Goal: Information Seeking & Learning: Learn about a topic

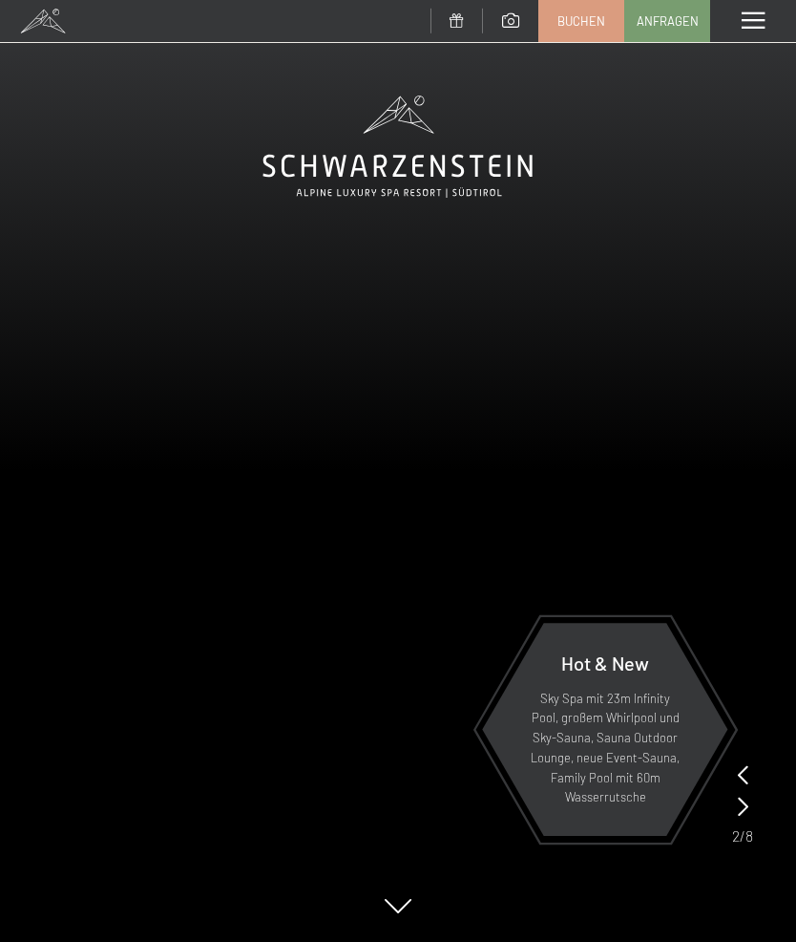
click at [742, 37] on div "Menü" at bounding box center [754, 21] width 86 height 42
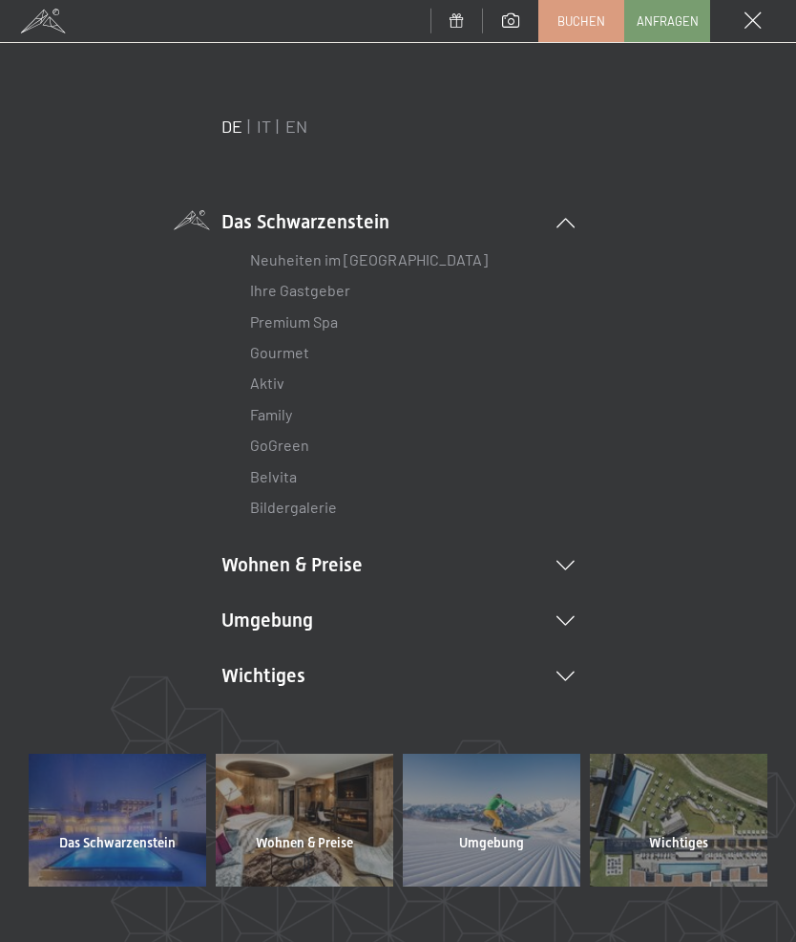
click at [260, 133] on link "IT" at bounding box center [264, 126] width 14 height 21
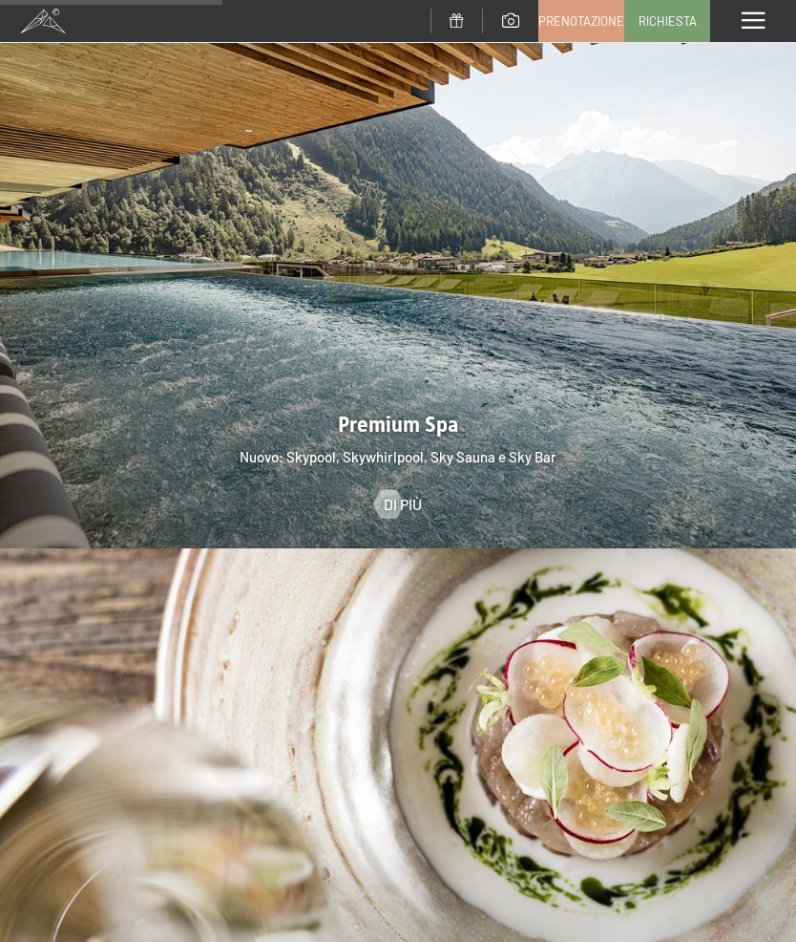
scroll to position [2319, 0]
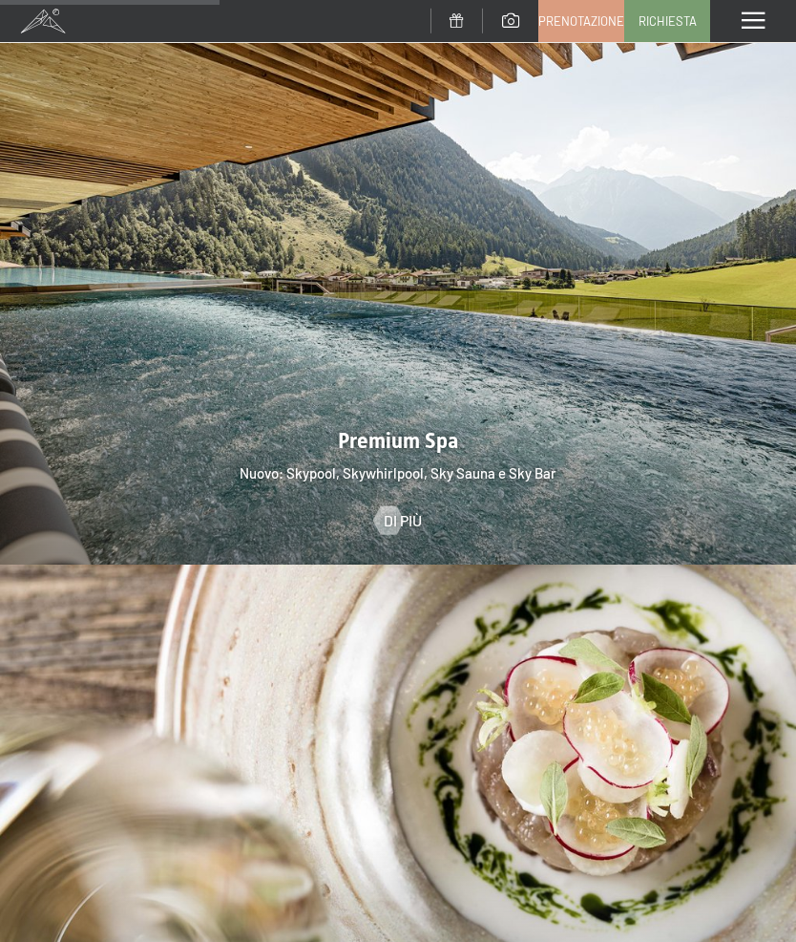
click at [384, 505] on div at bounding box center [388, 519] width 16 height 29
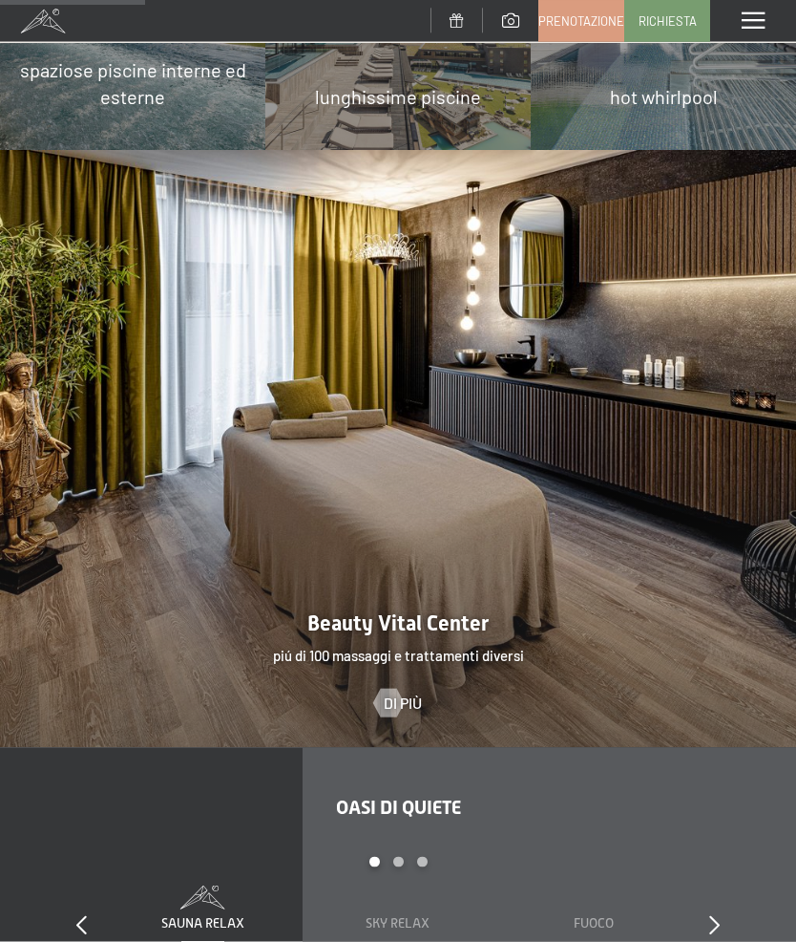
scroll to position [1630, 0]
click at [395, 689] on div at bounding box center [388, 703] width 16 height 29
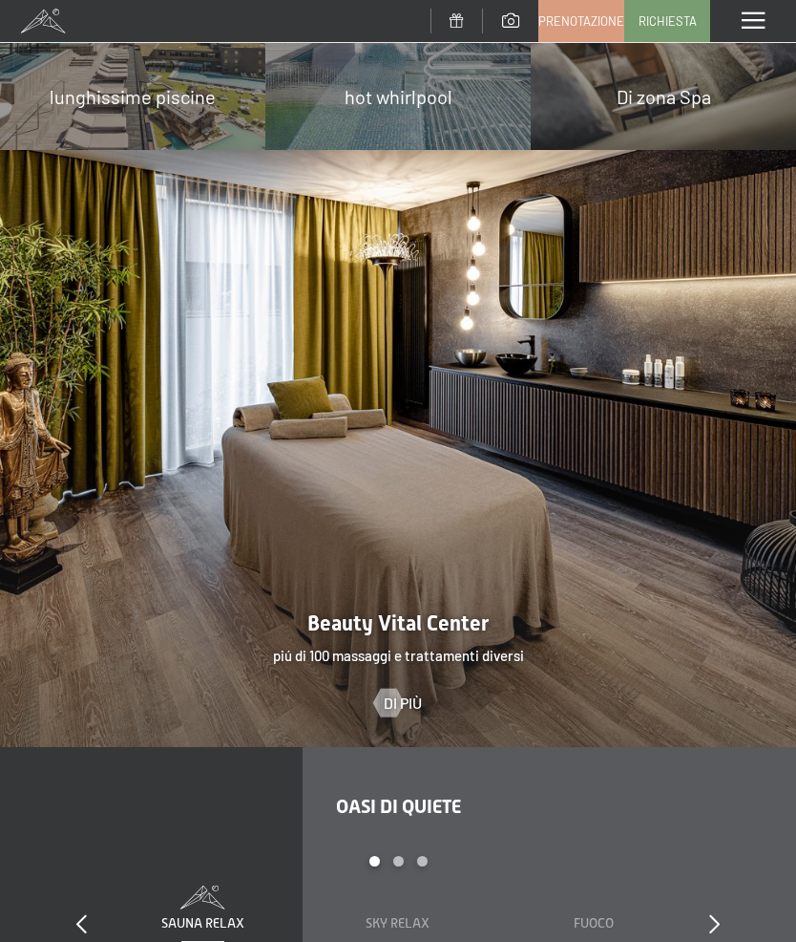
scroll to position [0, 0]
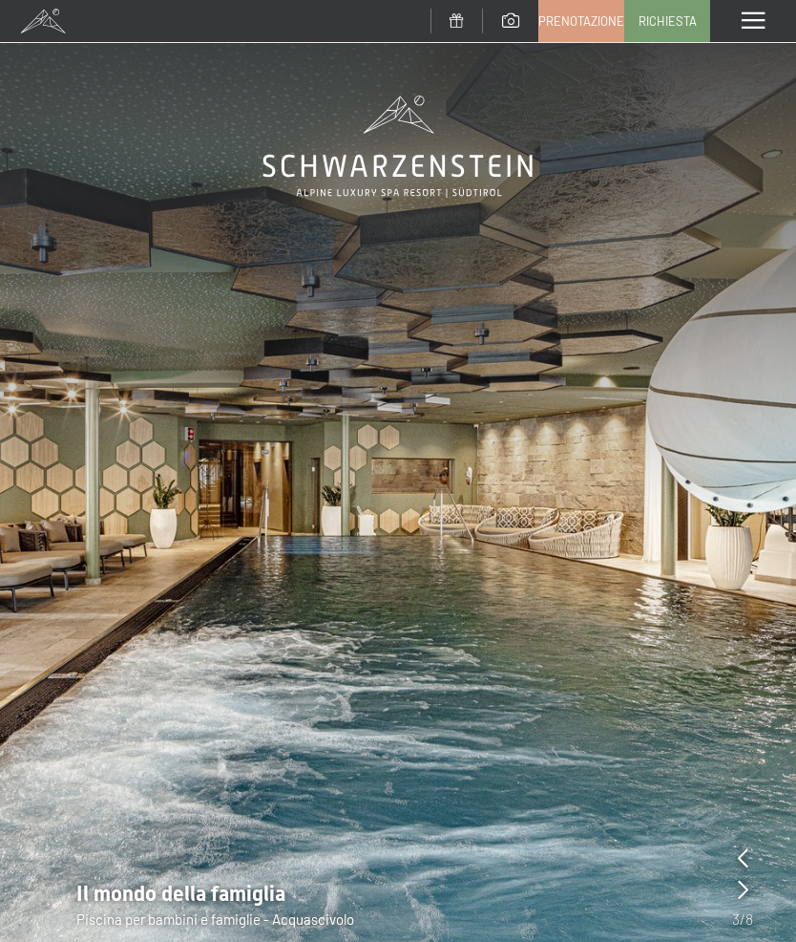
click at [772, 22] on div "Menu" at bounding box center [754, 21] width 86 height 42
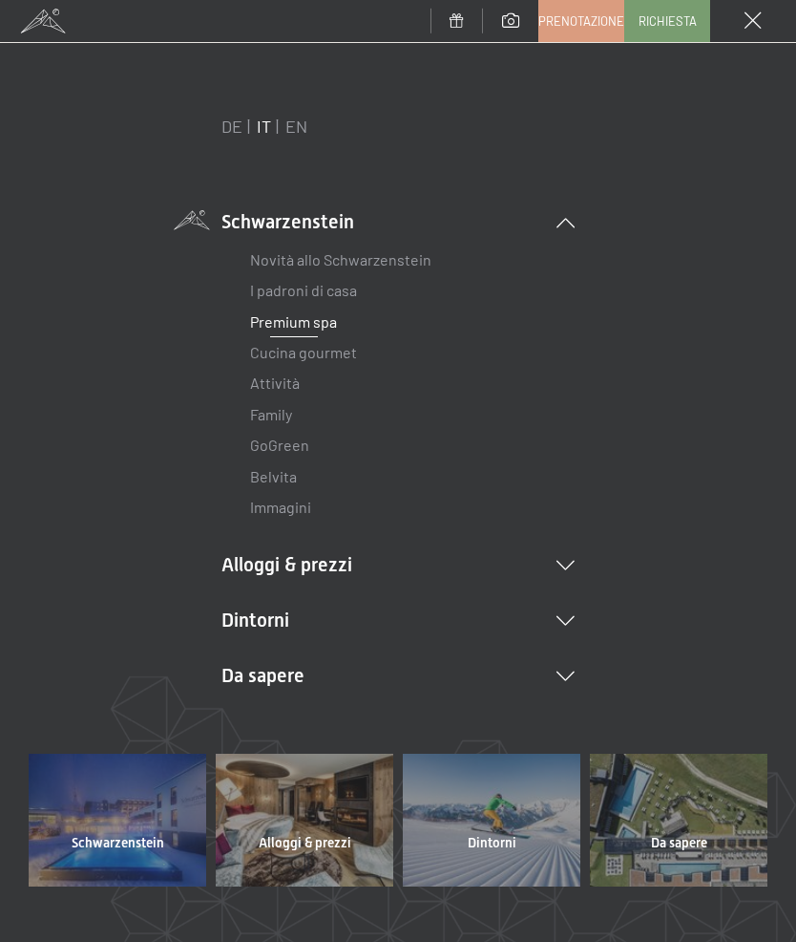
click at [321, 323] on link "Premium spa" at bounding box center [293, 321] width 87 height 18
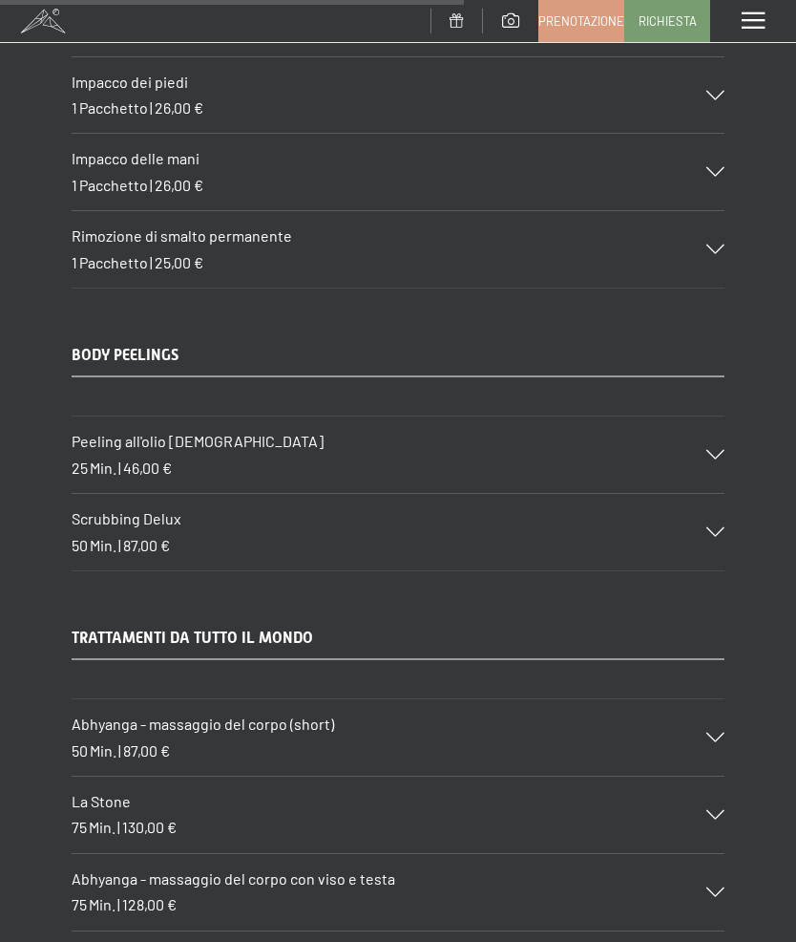
scroll to position [8483, 0]
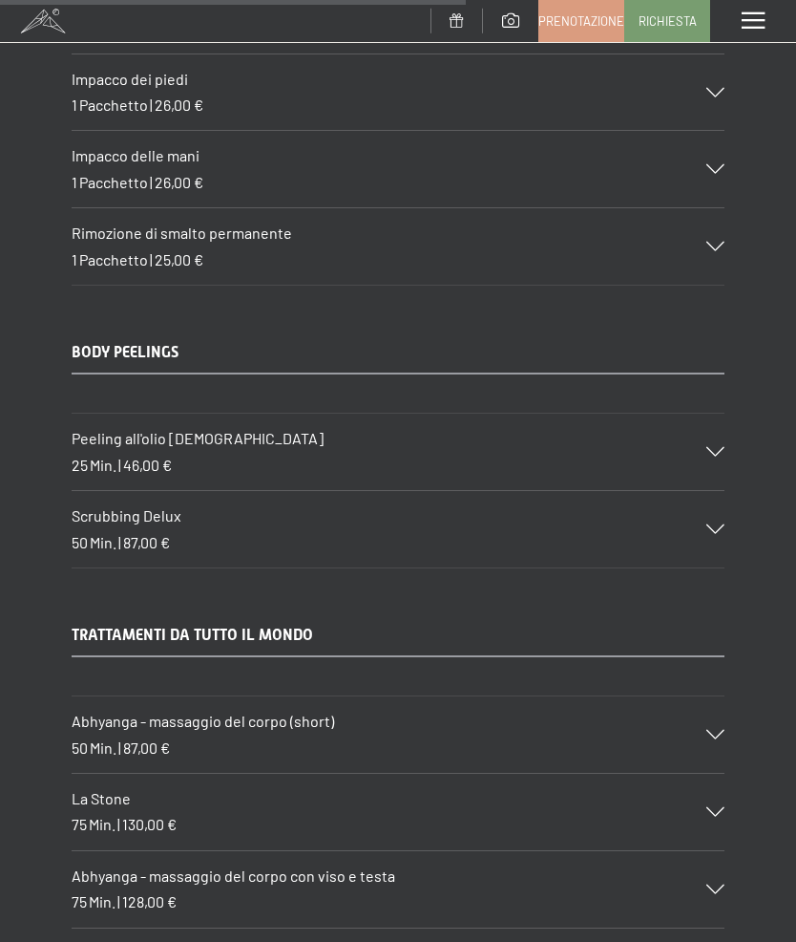
click at [722, 524] on icon at bounding box center [716, 529] width 18 height 10
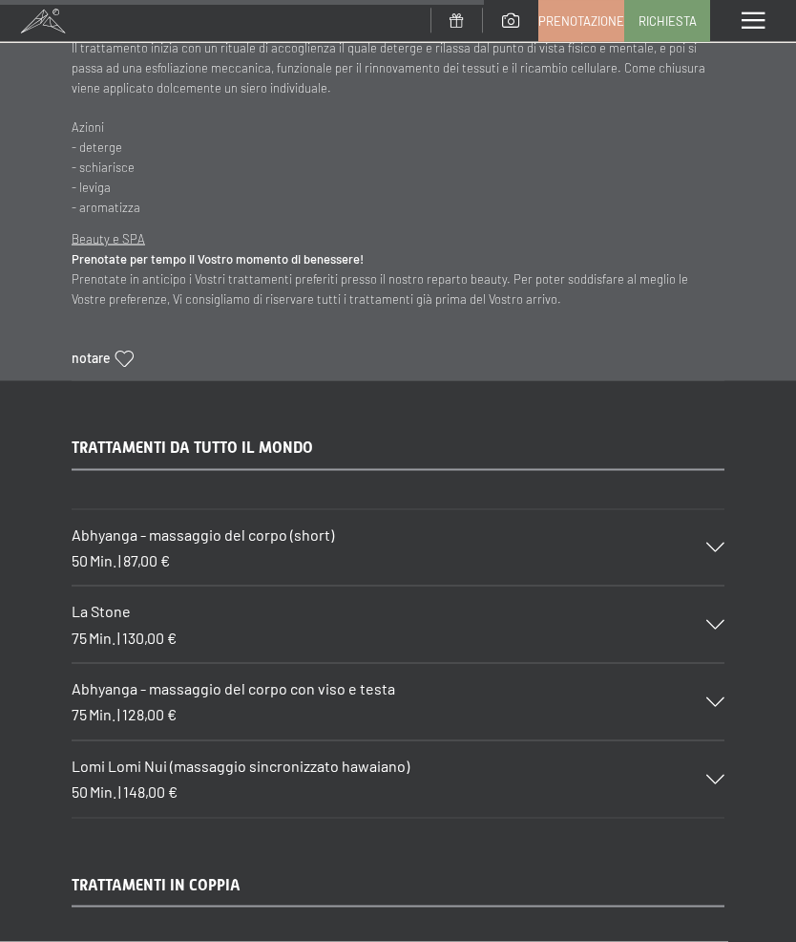
scroll to position [9065, 0]
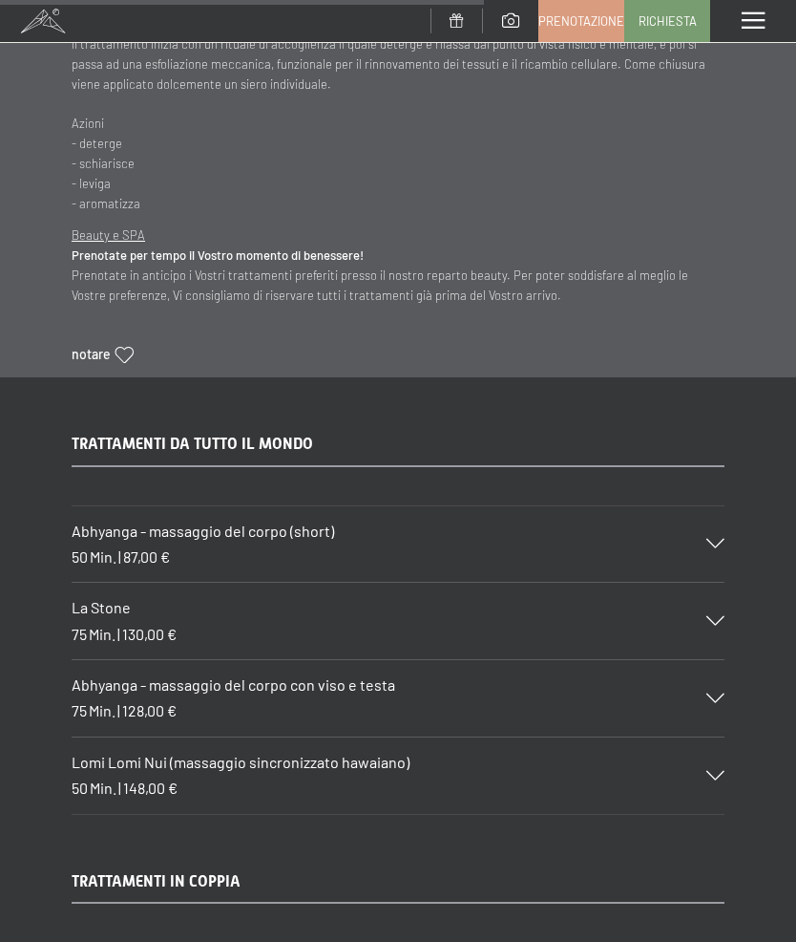
click at [704, 771] on div at bounding box center [704, 776] width 42 height 10
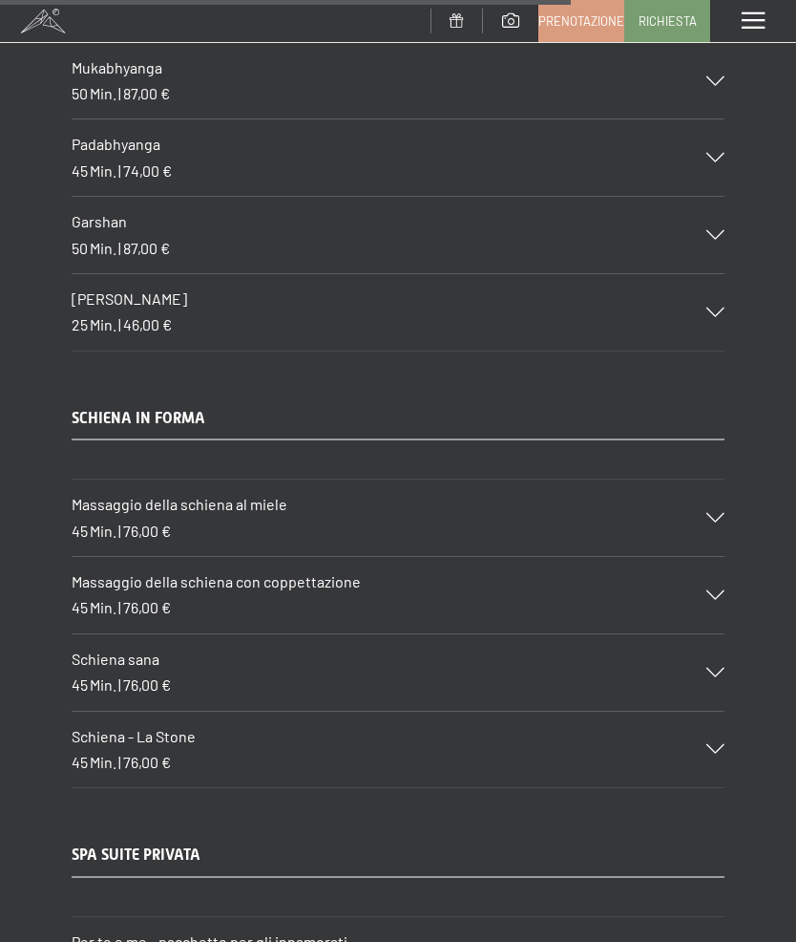
scroll to position [10600, 0]
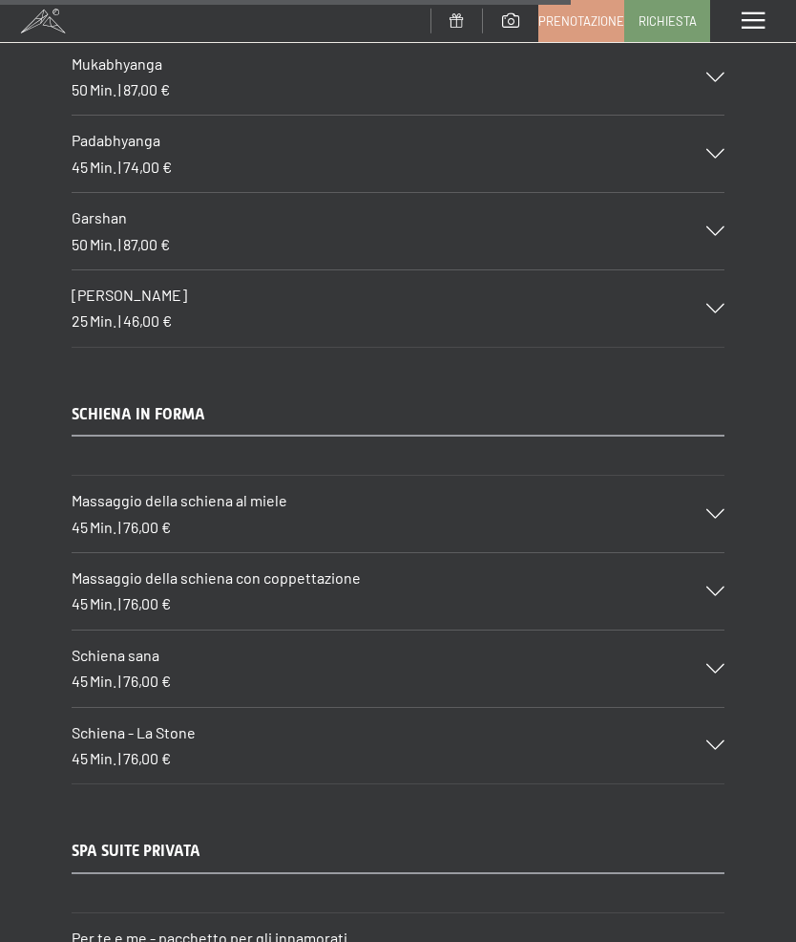
click at [714, 740] on icon at bounding box center [716, 745] width 18 height 10
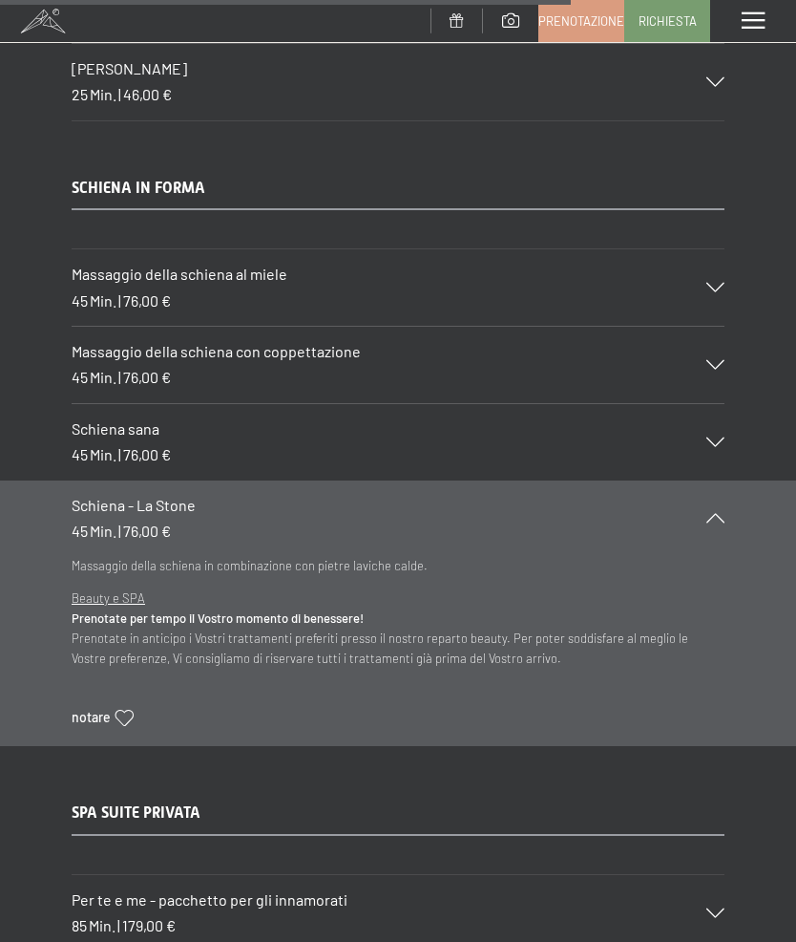
click at [711, 437] on icon at bounding box center [716, 442] width 18 height 10
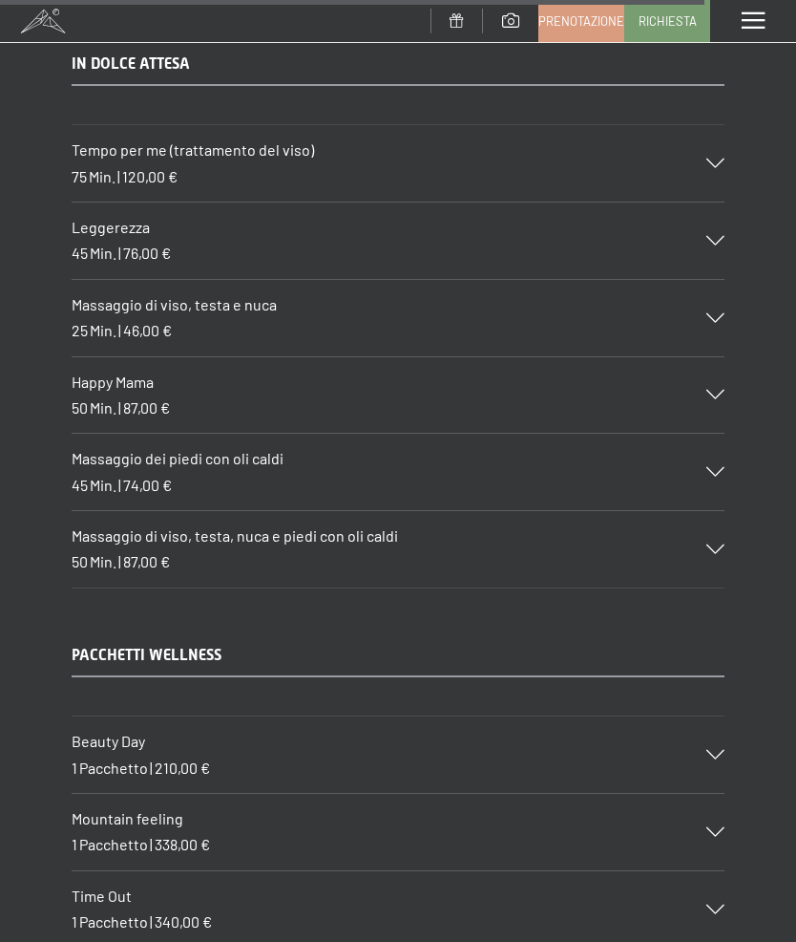
scroll to position [13132, 0]
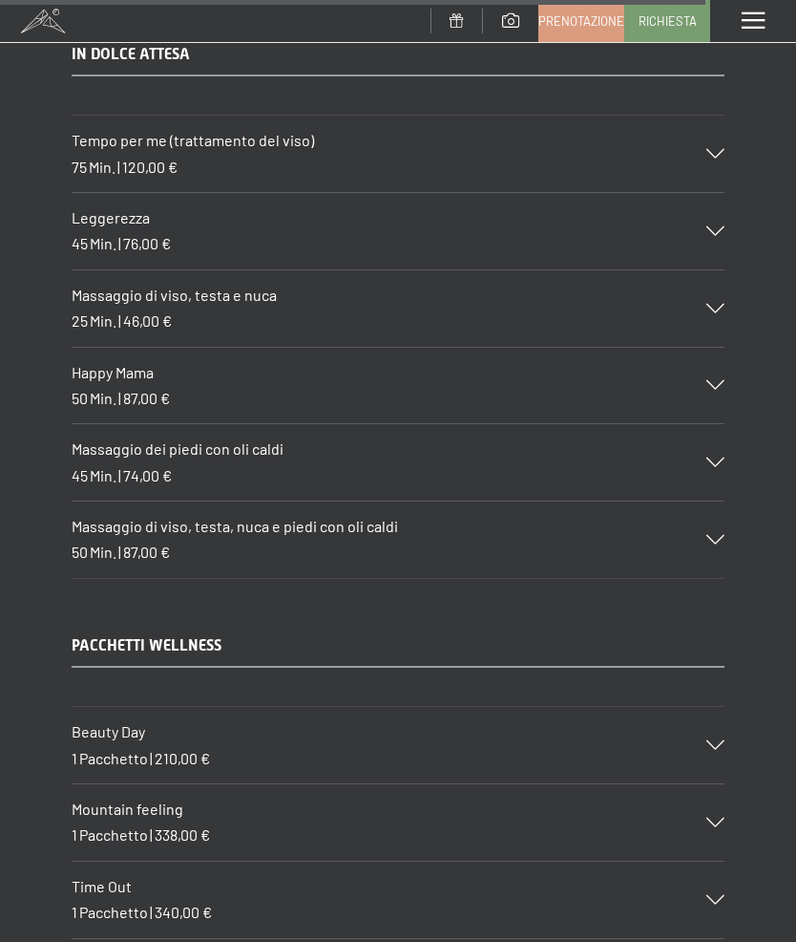
click at [712, 707] on div "Beauty Day 1 Pacchetto | 210,00 €" at bounding box center [398, 745] width 653 height 76
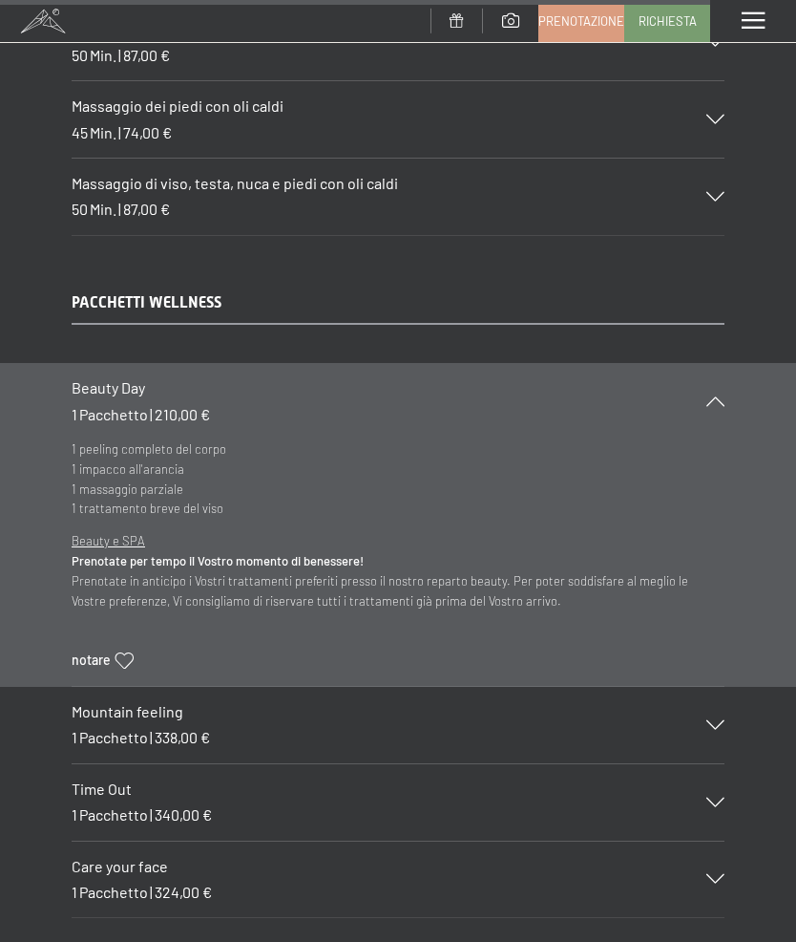
scroll to position [13213, 0]
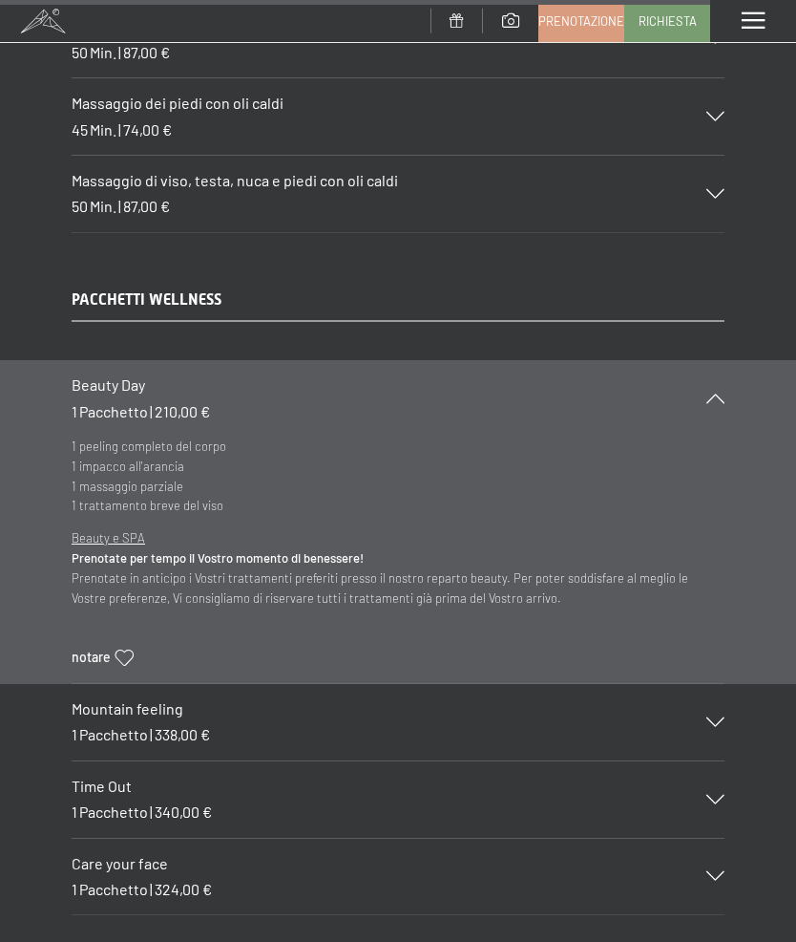
click at [711, 717] on icon at bounding box center [716, 722] width 18 height 10
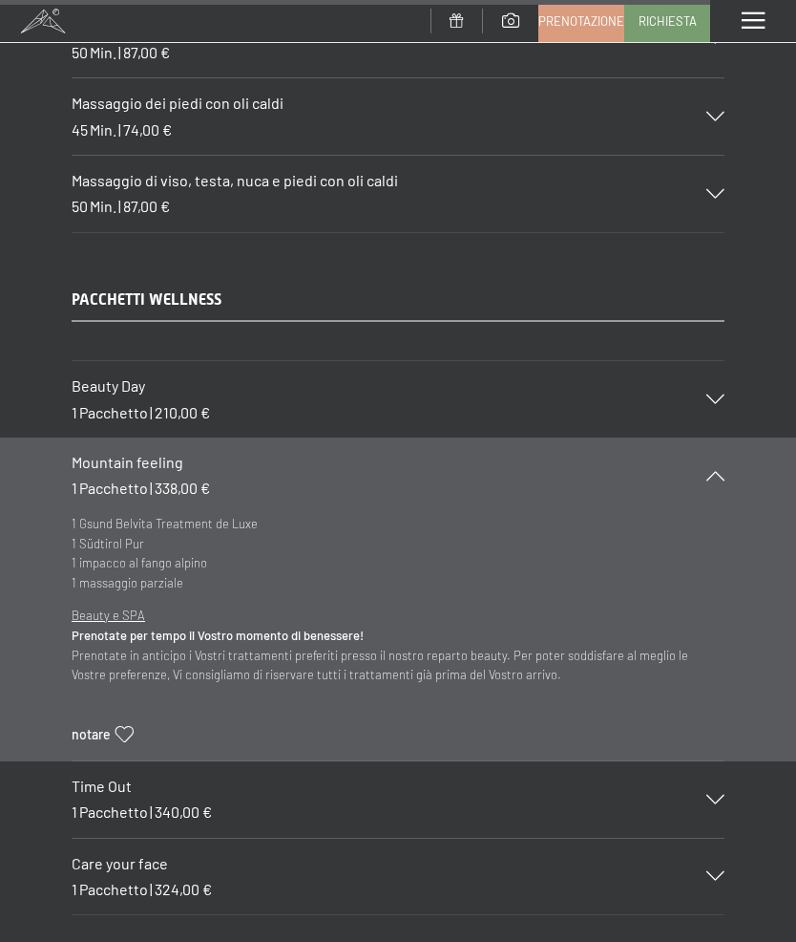
click at [714, 761] on div "Time Out 1 Pacchetto | 340,00 €" at bounding box center [398, 799] width 653 height 76
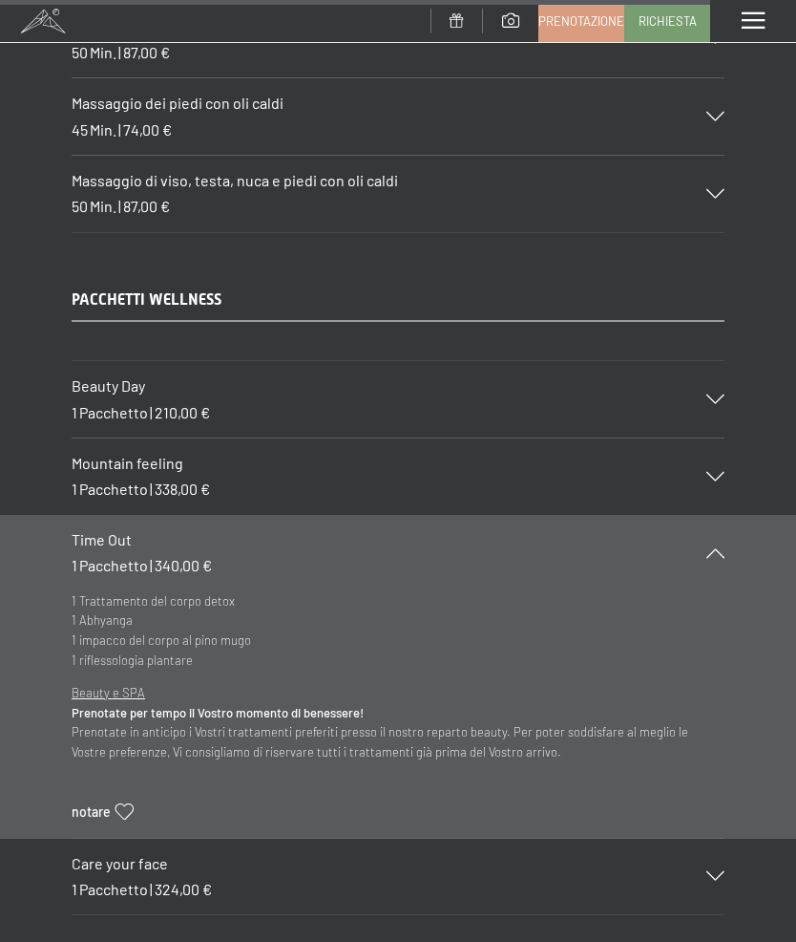
click at [711, 839] on div "Care your face 1 Pacchetto | 324,00 €" at bounding box center [398, 877] width 653 height 76
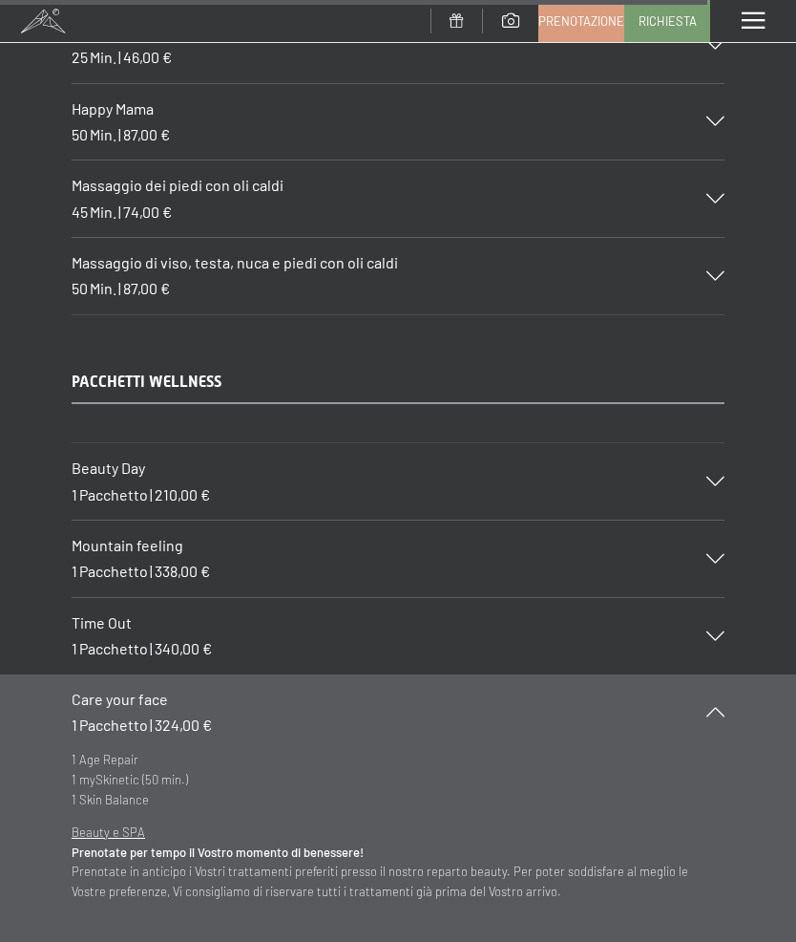
scroll to position [13129, 0]
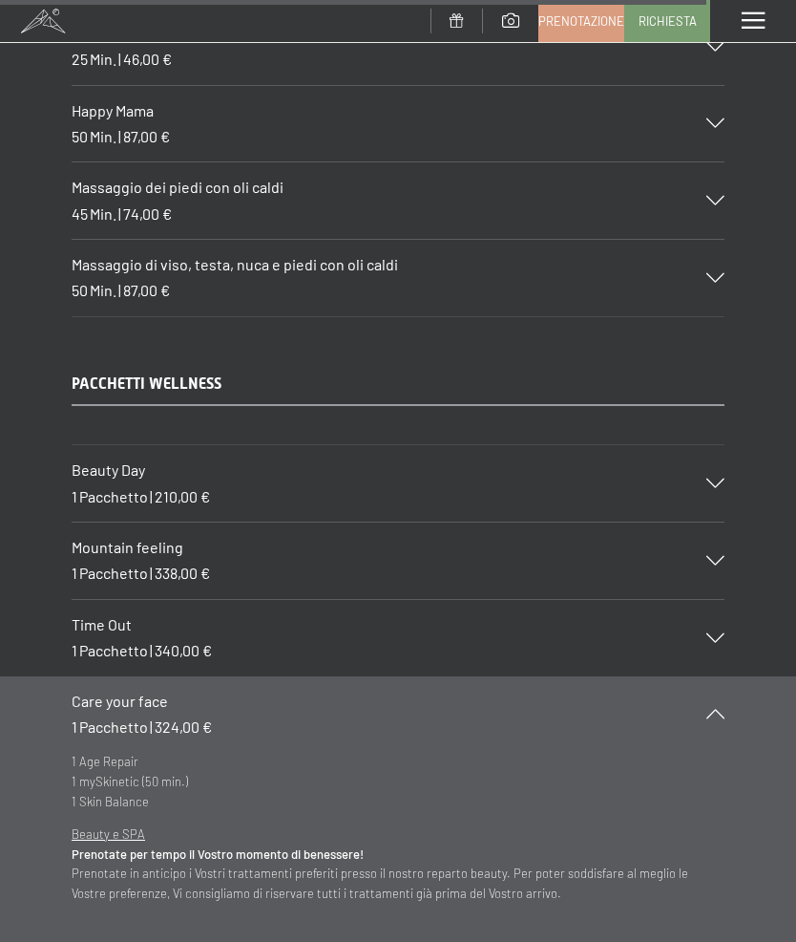
click at [703, 522] on div "Mountain feeling 1 Pacchetto | 338,00 €" at bounding box center [398, 560] width 653 height 76
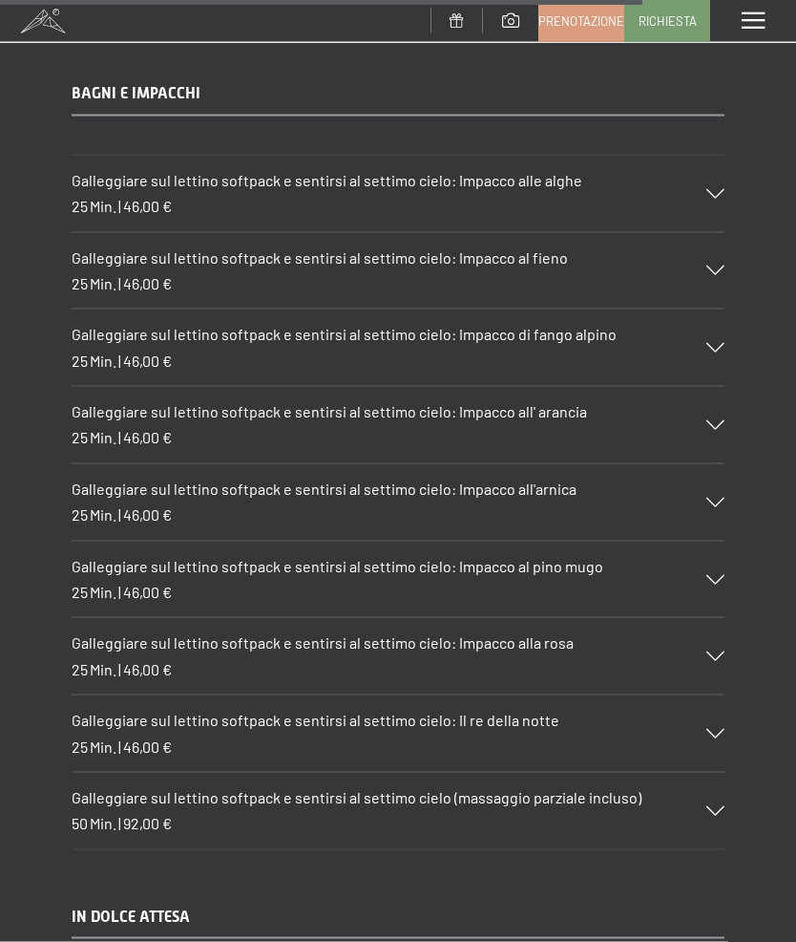
scroll to position [11998, 0]
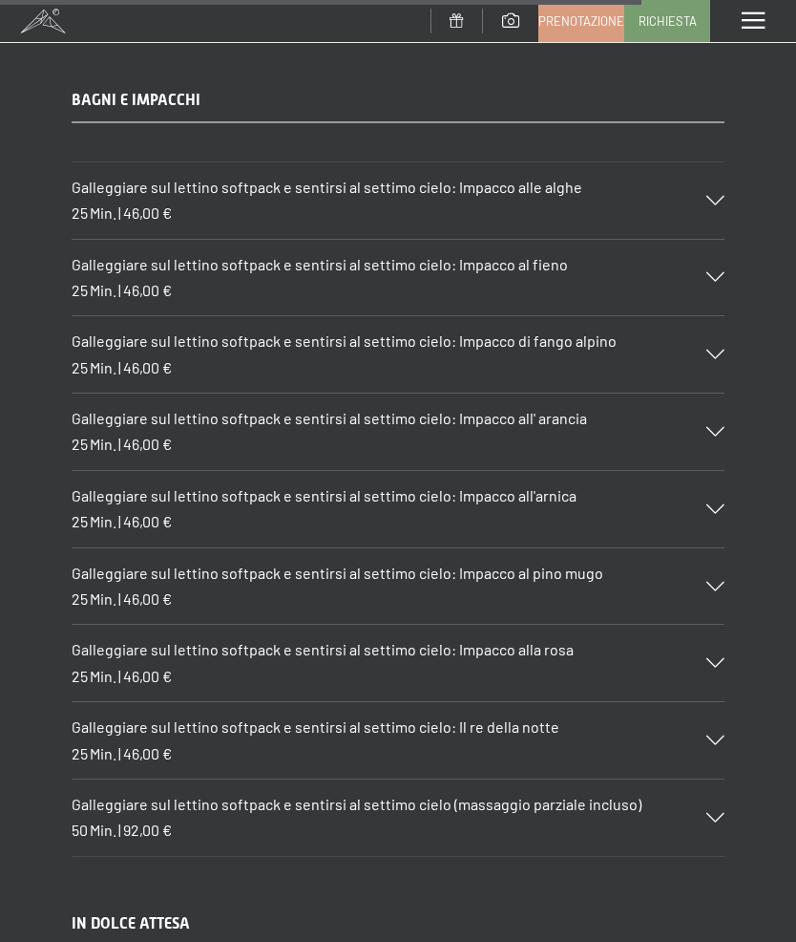
click at [714, 350] on icon at bounding box center [716, 355] width 18 height 10
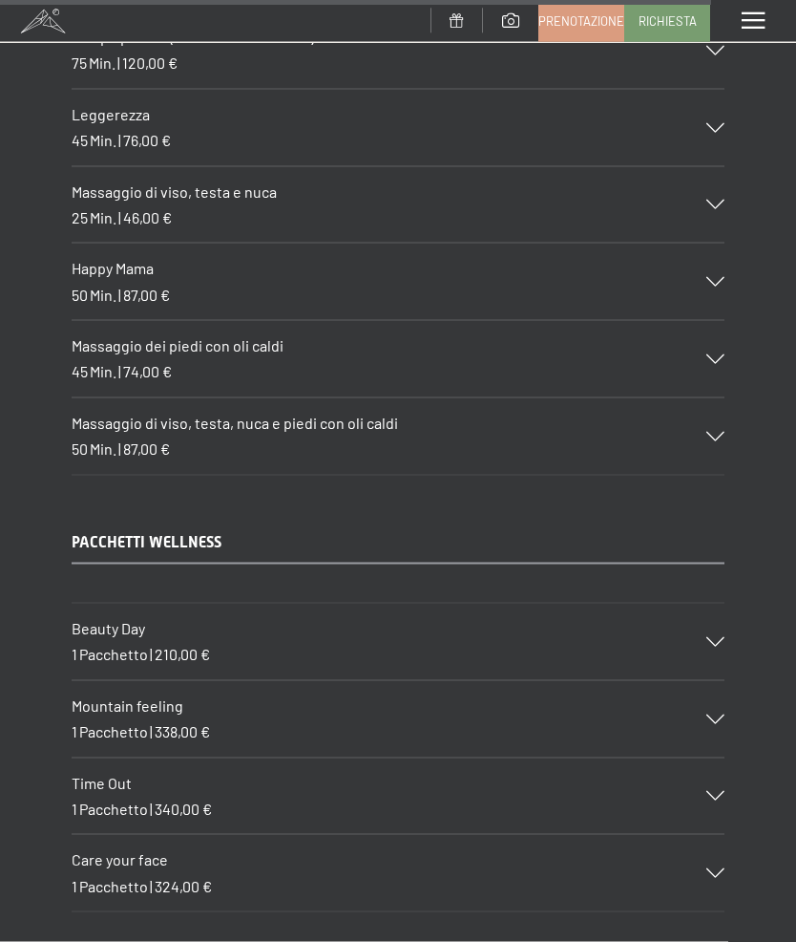
scroll to position [13213, 0]
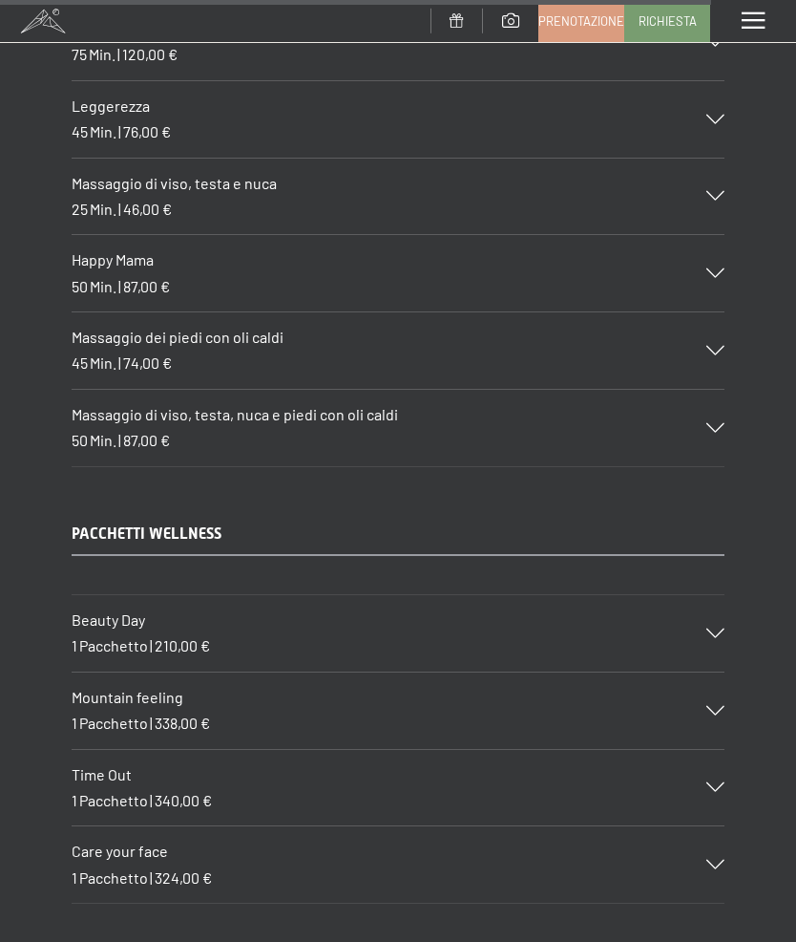
click at [697, 672] on div "Mountain feeling 1 Pacchetto | 338,00 €" at bounding box center [398, 710] width 653 height 76
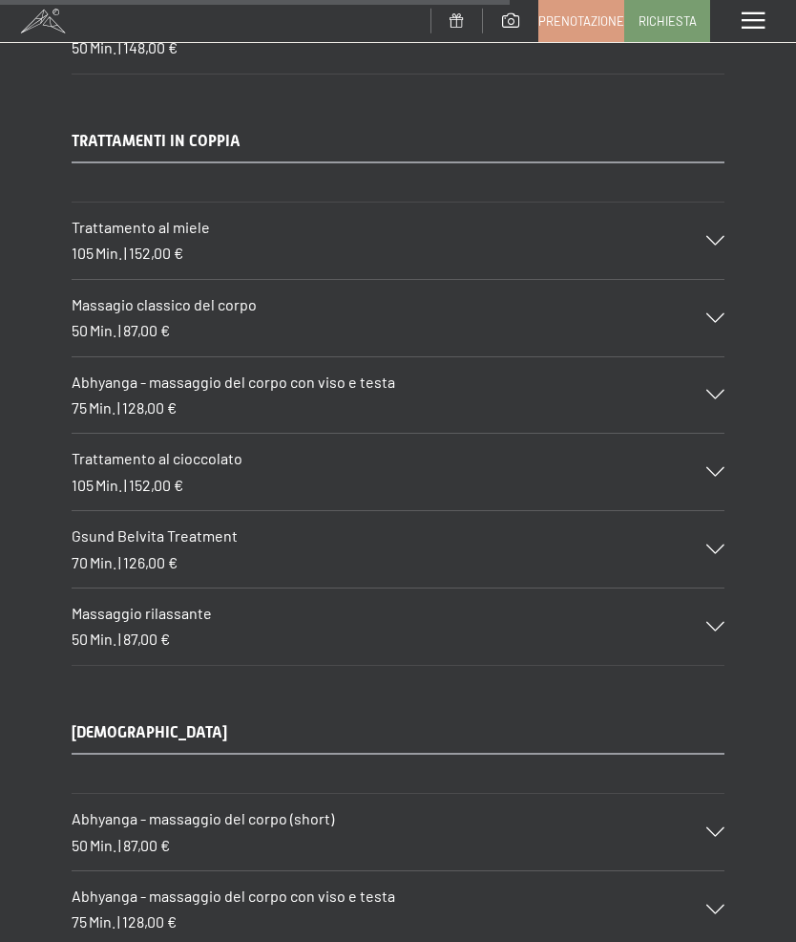
scroll to position [9454, 0]
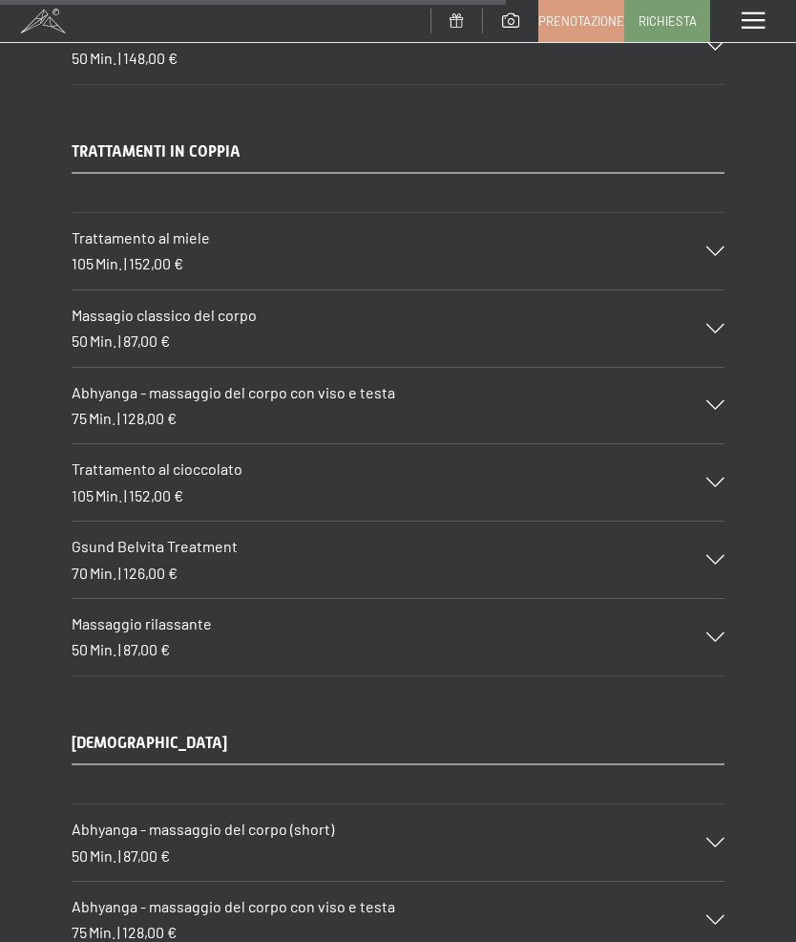
click at [716, 555] on icon at bounding box center [716, 560] width 18 height 10
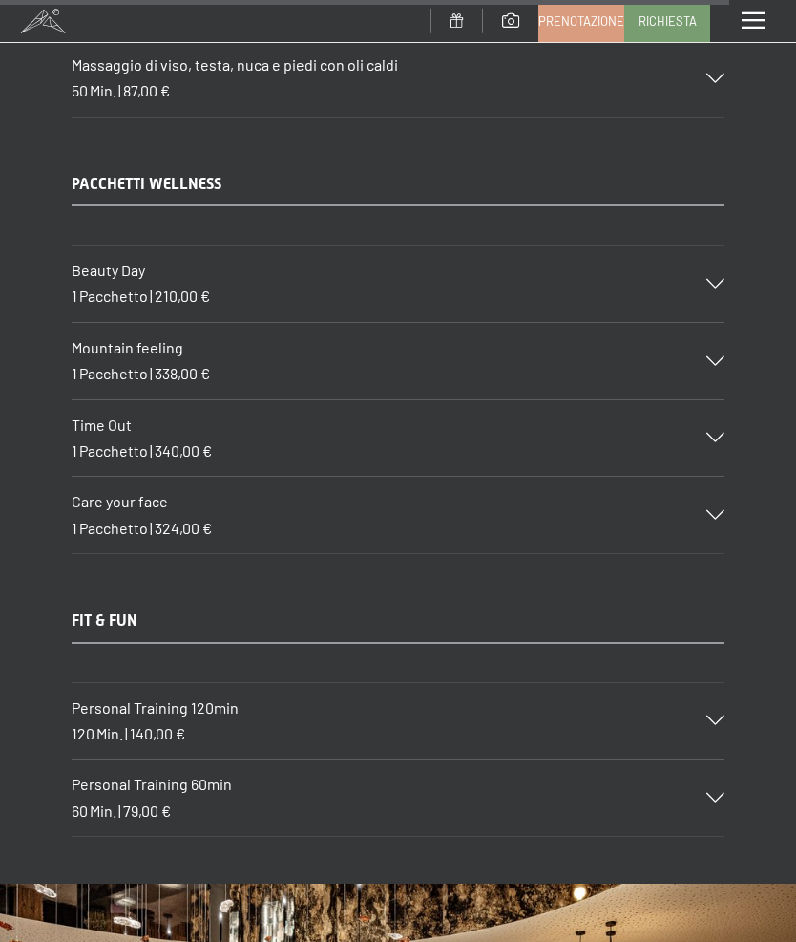
scroll to position [13618, 0]
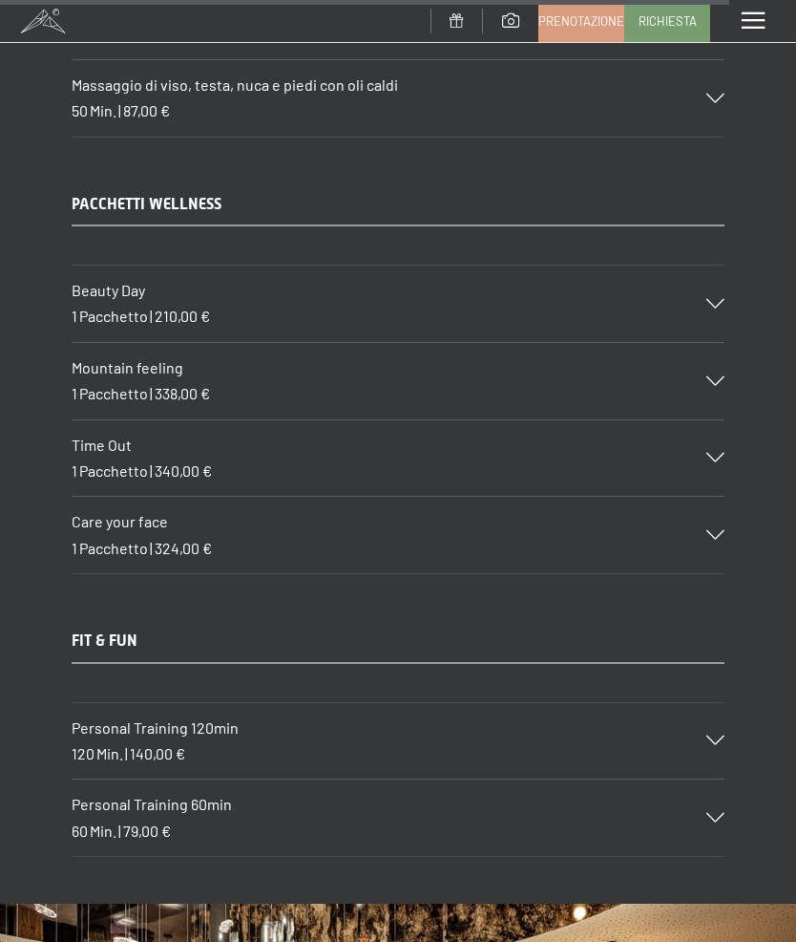
click at [717, 343] on div "Mountain feeling 1 Pacchetto | 338,00 €" at bounding box center [398, 381] width 653 height 76
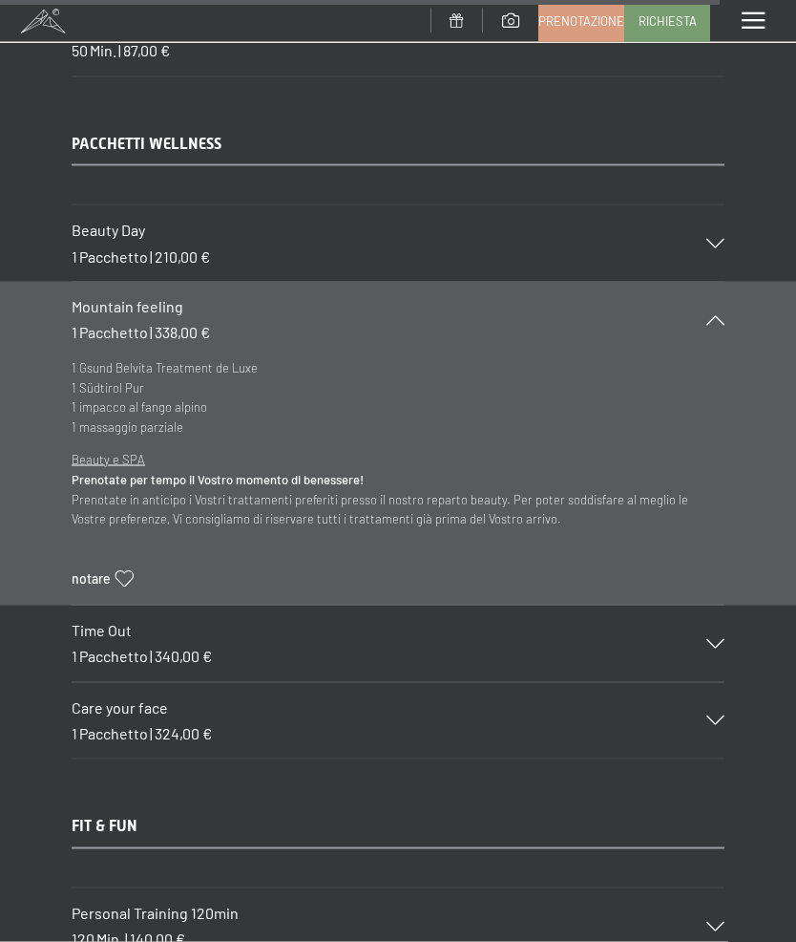
scroll to position [13365, 0]
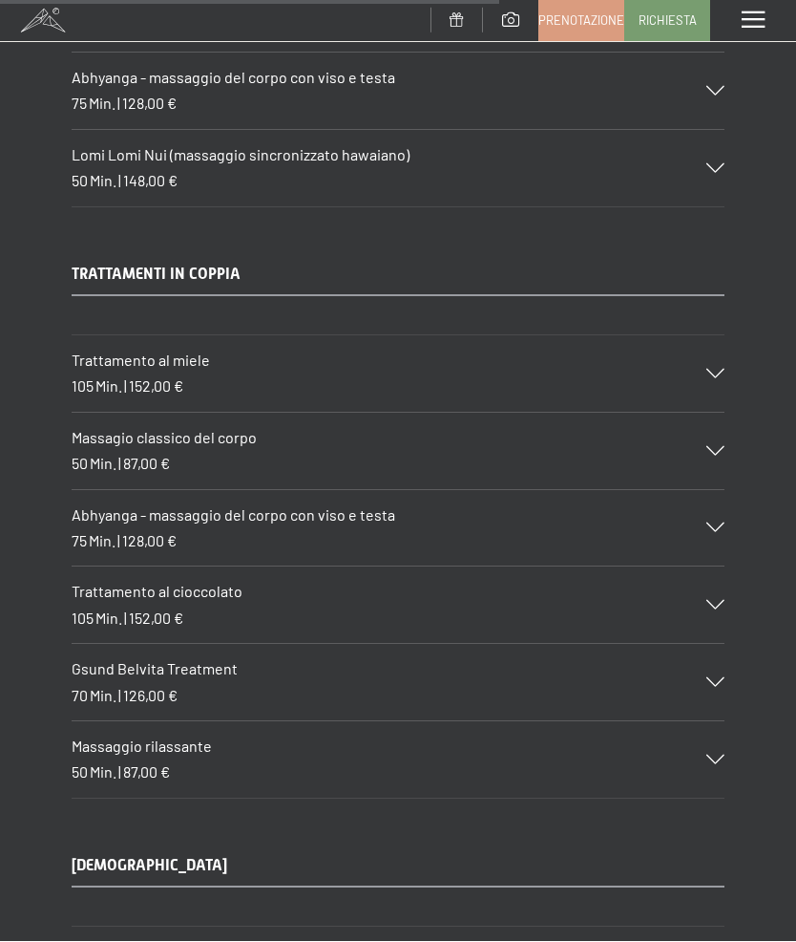
click at [695, 678] on div at bounding box center [704, 683] width 42 height 10
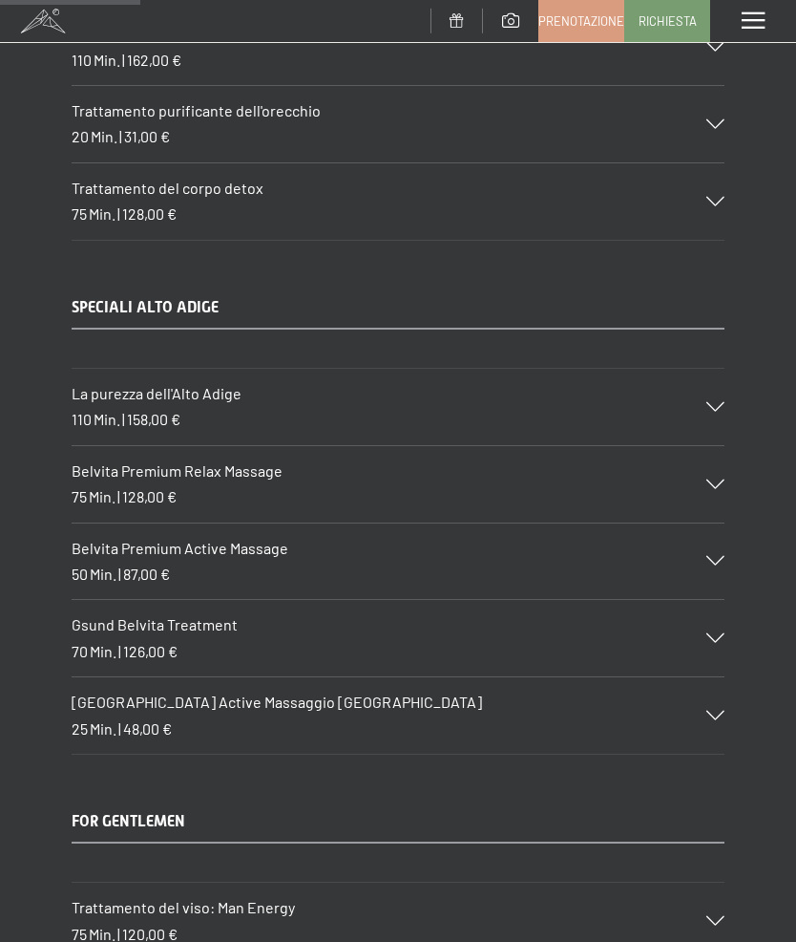
scroll to position [2633, 0]
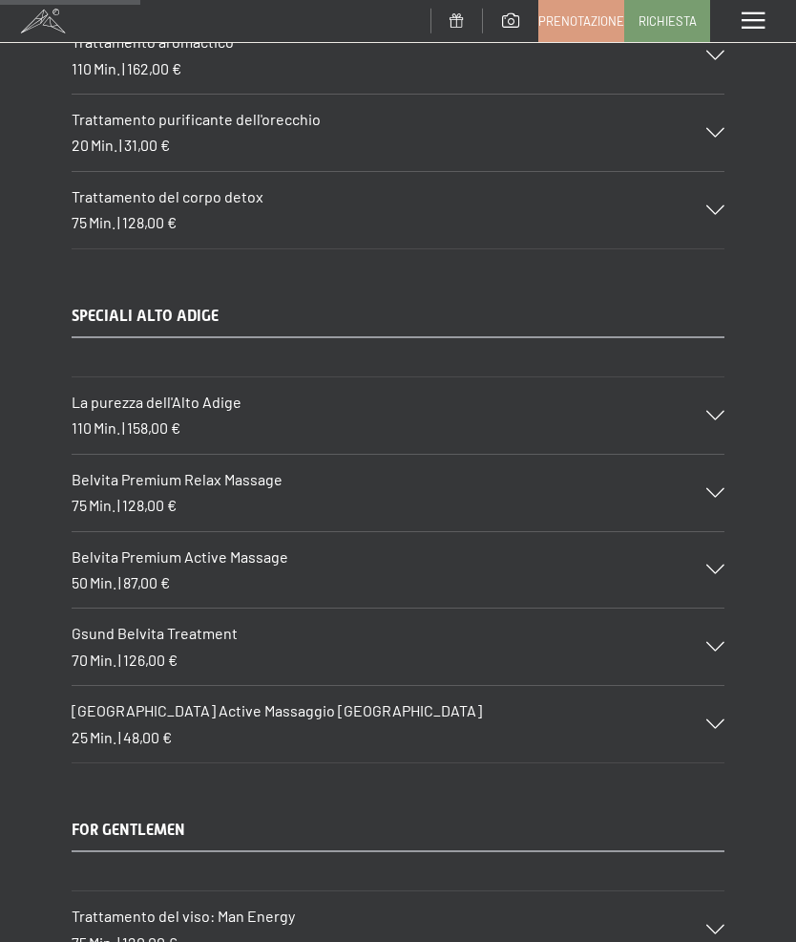
click at [710, 642] on icon at bounding box center [716, 647] width 18 height 10
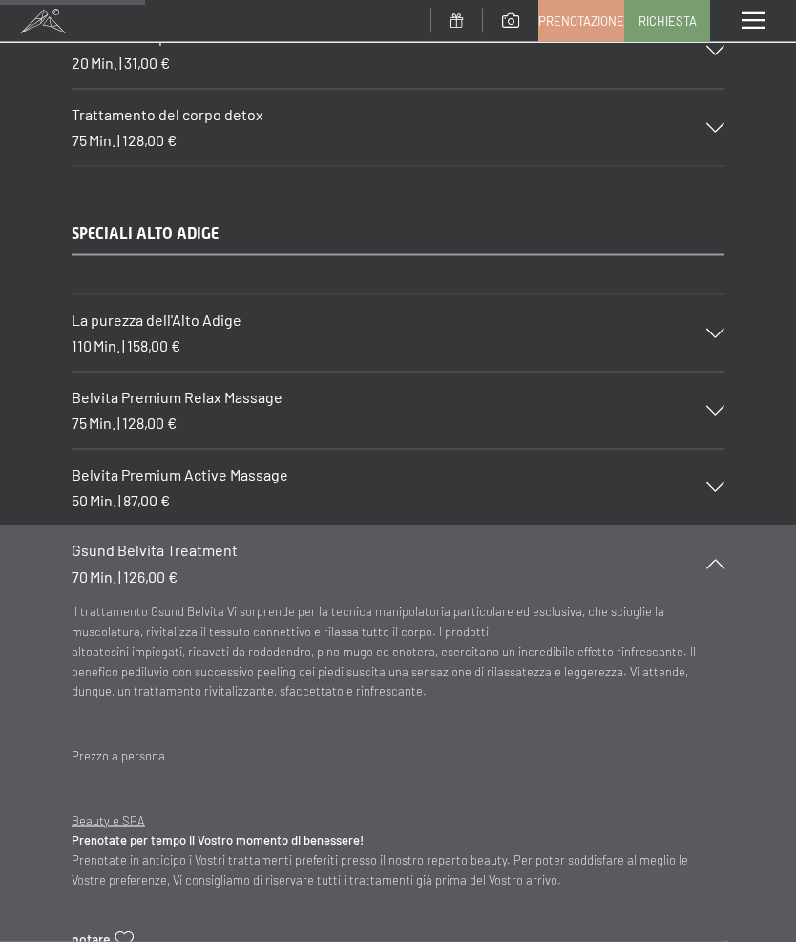
scroll to position [2714, 0]
click at [718, 306] on div "La purezza dell'Alto Adige 110 Min. | 158,00 €" at bounding box center [398, 334] width 653 height 76
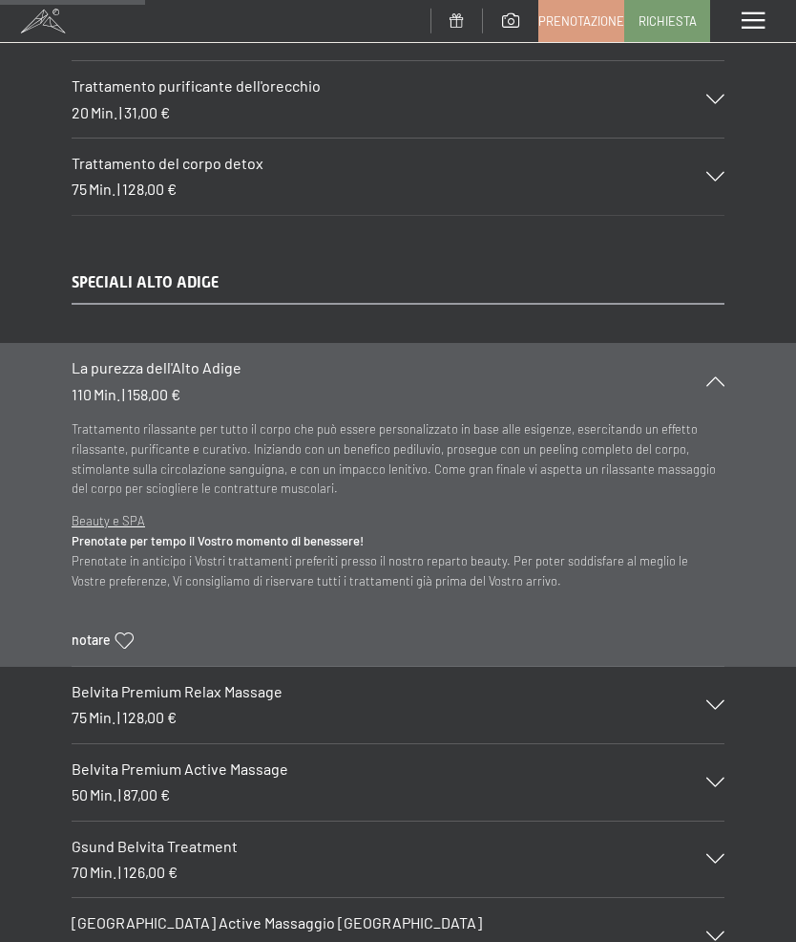
scroll to position [2789, 0]
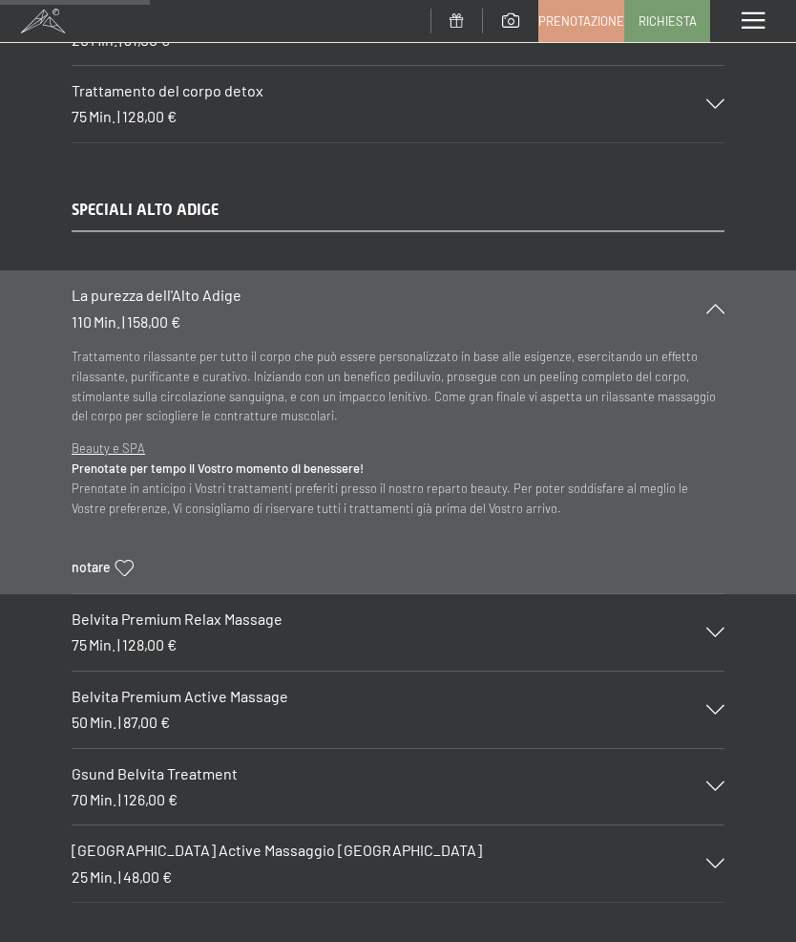
click at [711, 754] on div "Gsund Belvita Treatment 70 Min. | 126,00 €" at bounding box center [398, 787] width 653 height 76
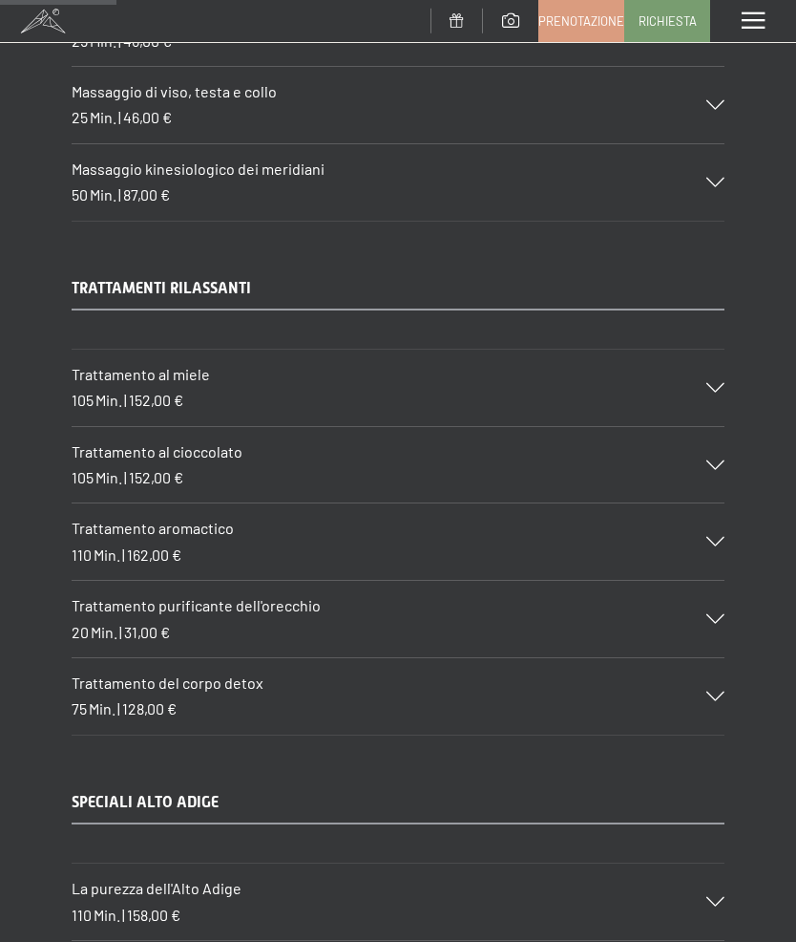
scroll to position [2202, 0]
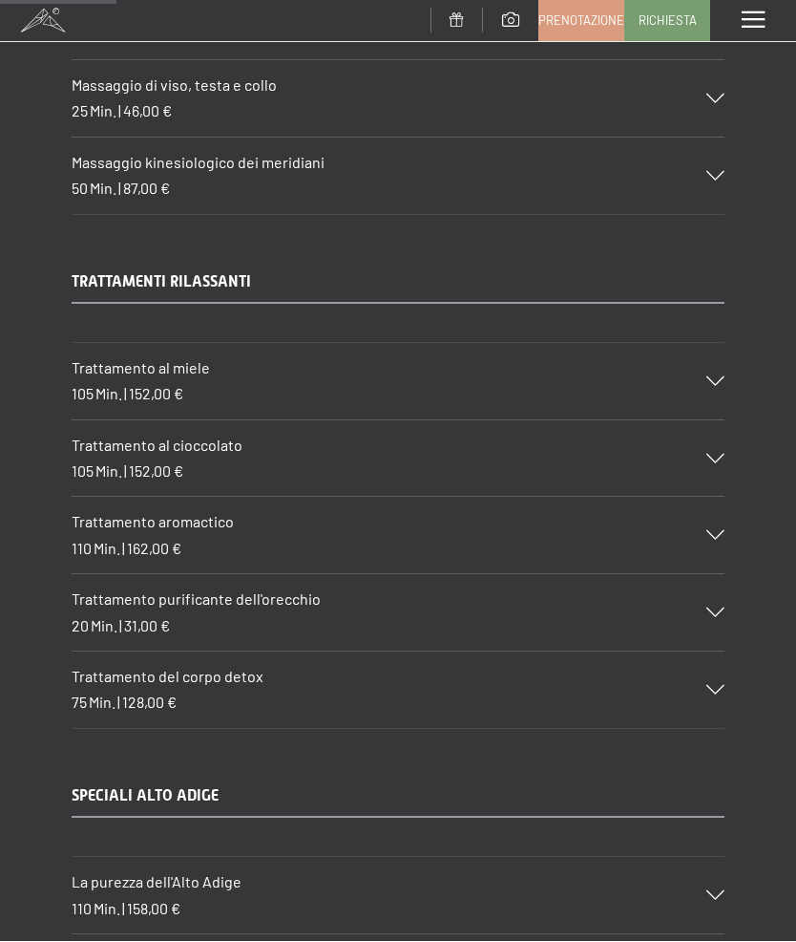
click at [703, 608] on div at bounding box center [704, 613] width 42 height 10
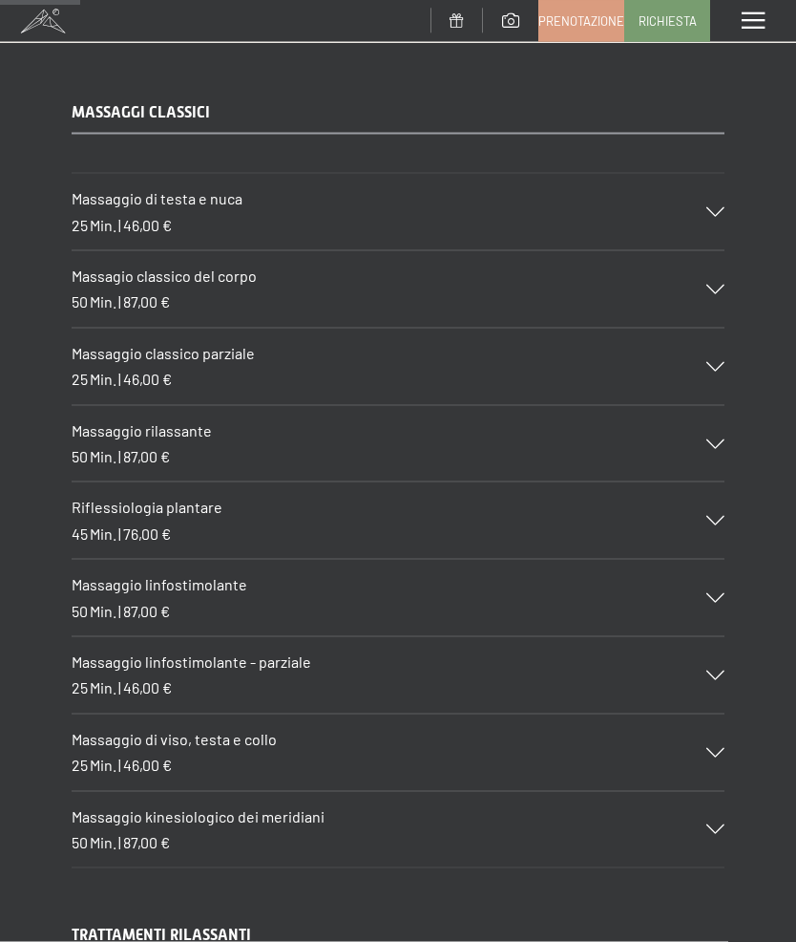
scroll to position [1497, 0]
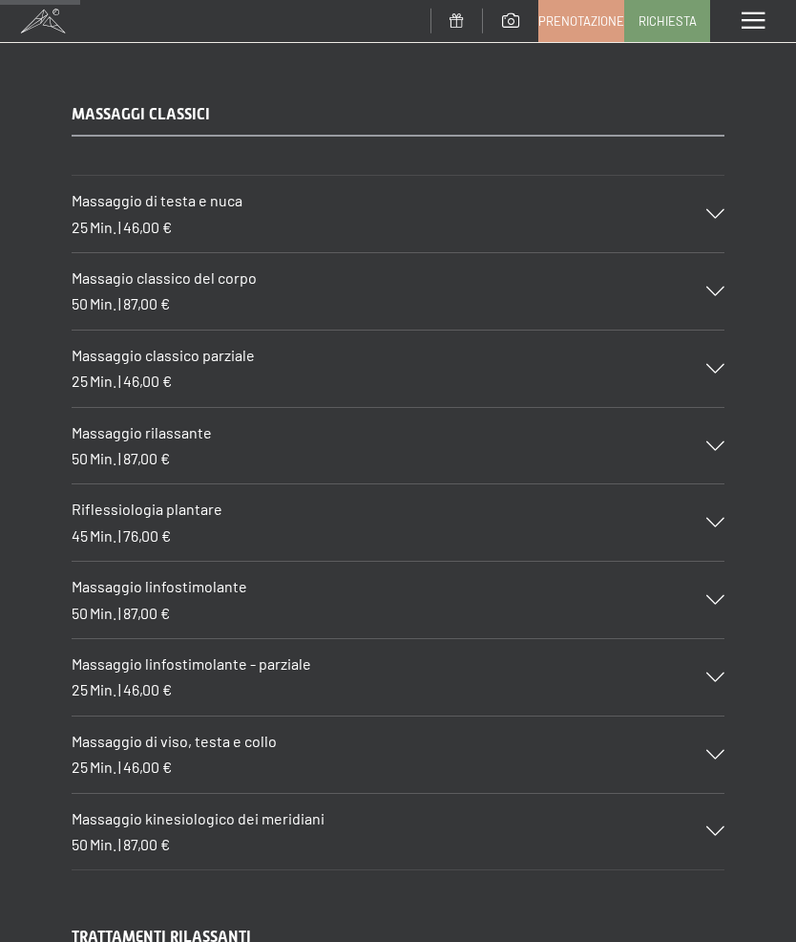
click at [710, 348] on div "Massaggio classico parziale 25 Min. | 46,00 €" at bounding box center [398, 368] width 653 height 76
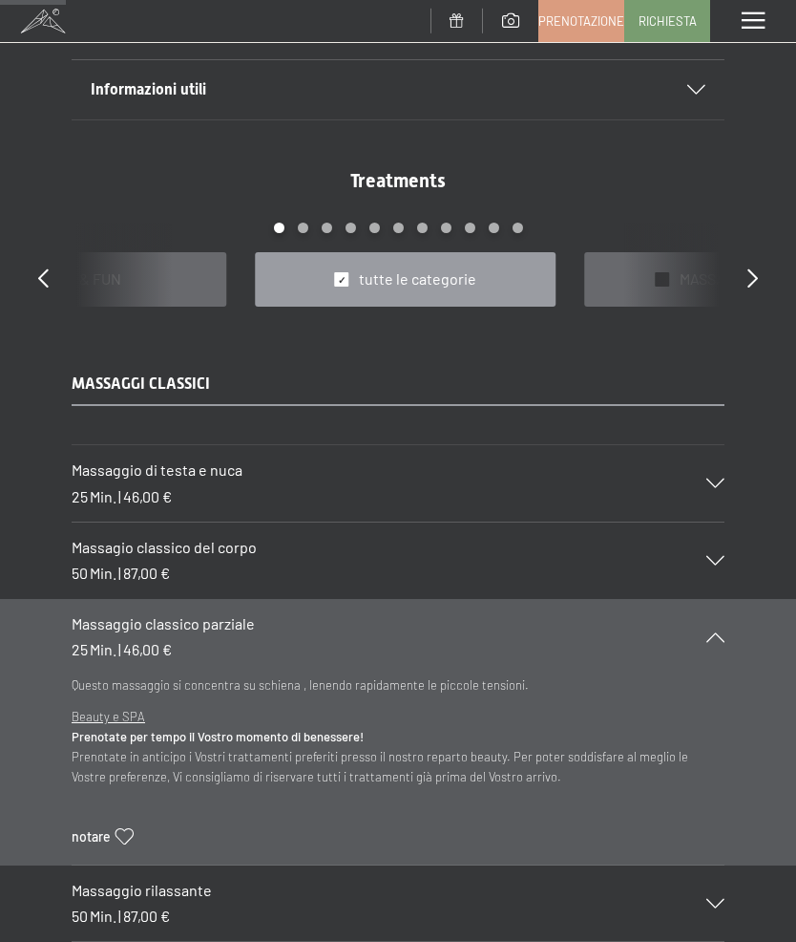
scroll to position [1226, 0]
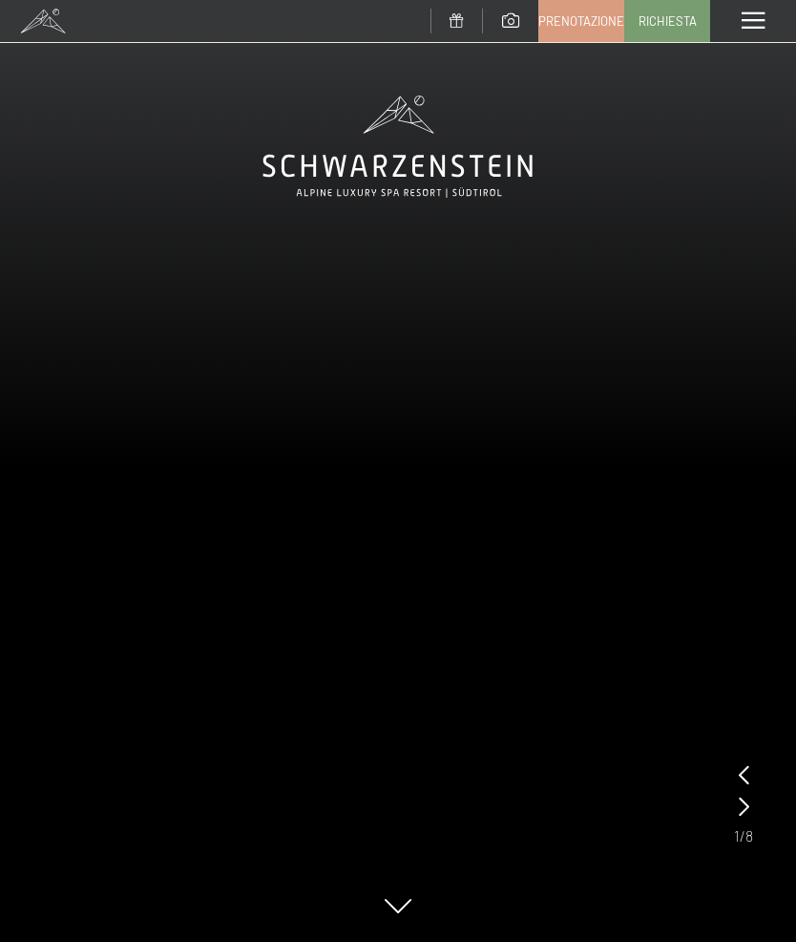
scroll to position [150, 0]
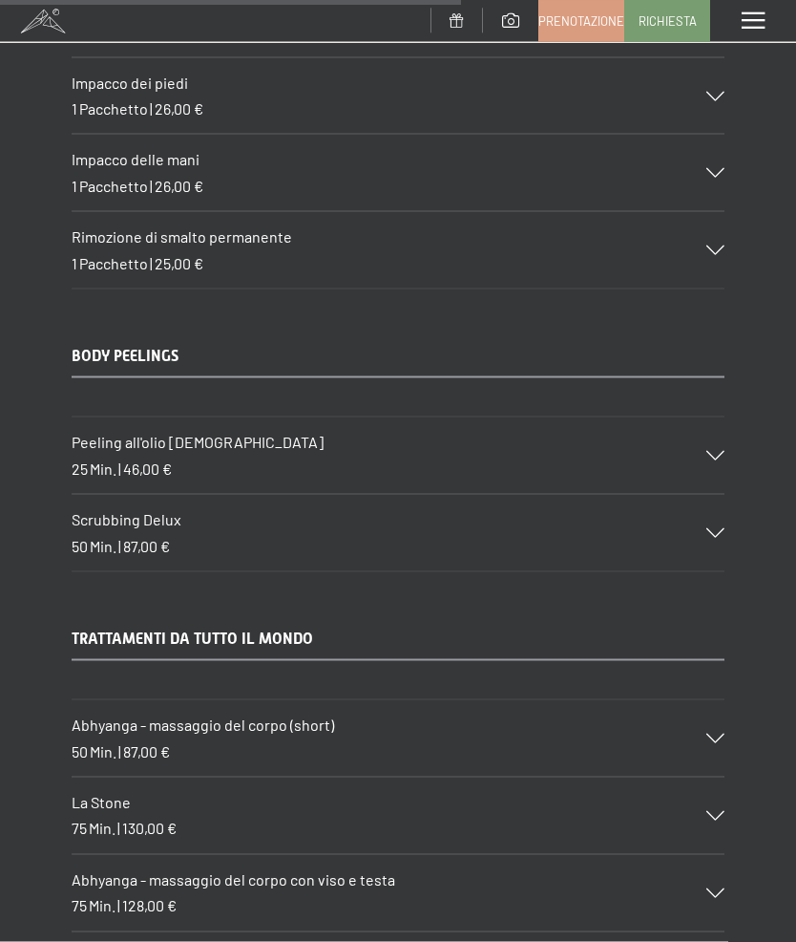
scroll to position [8482, 0]
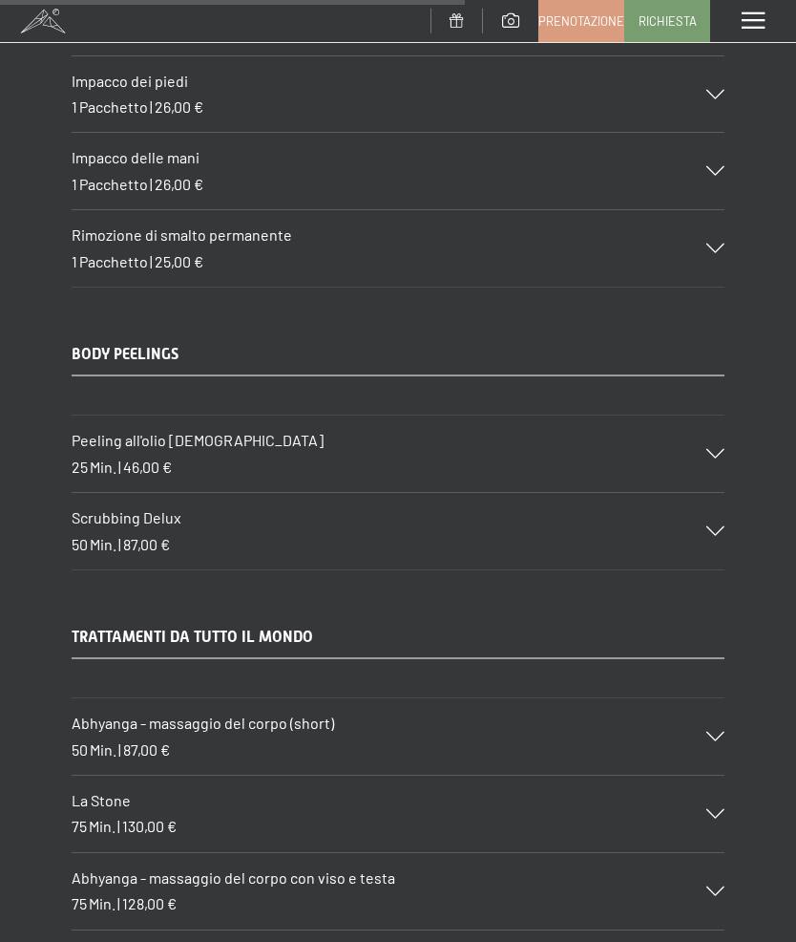
click at [718, 415] on div "Peeling all'olio [DEMOGRAPHIC_DATA] 25 Min. | 46,00 €" at bounding box center [398, 453] width 653 height 76
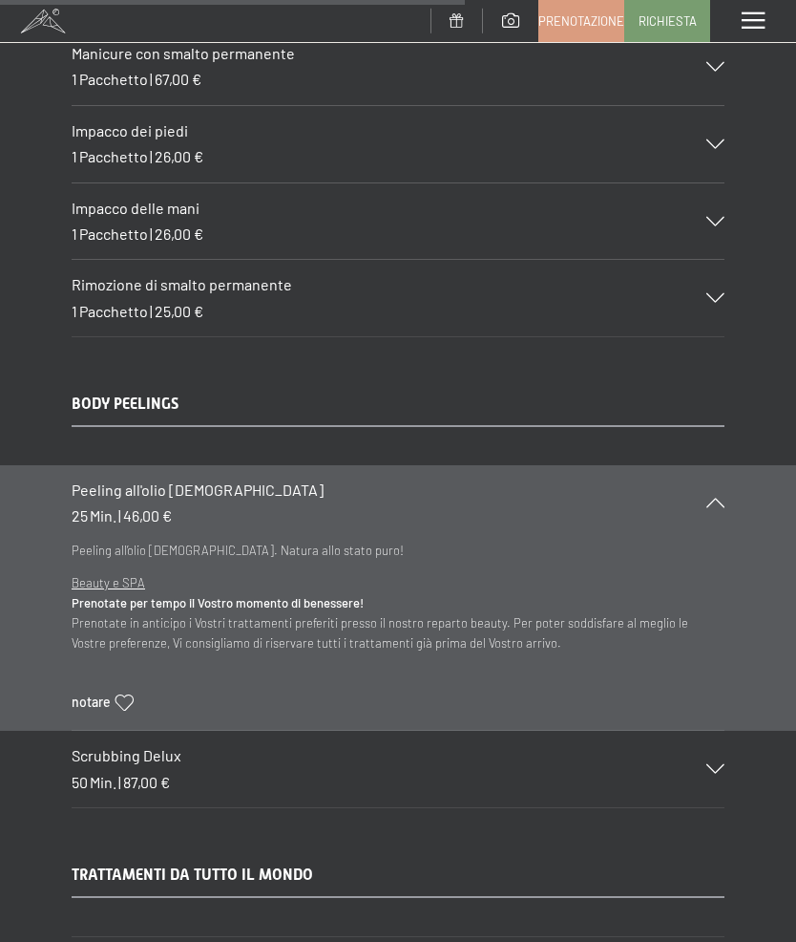
click at [723, 764] on icon at bounding box center [716, 769] width 18 height 10
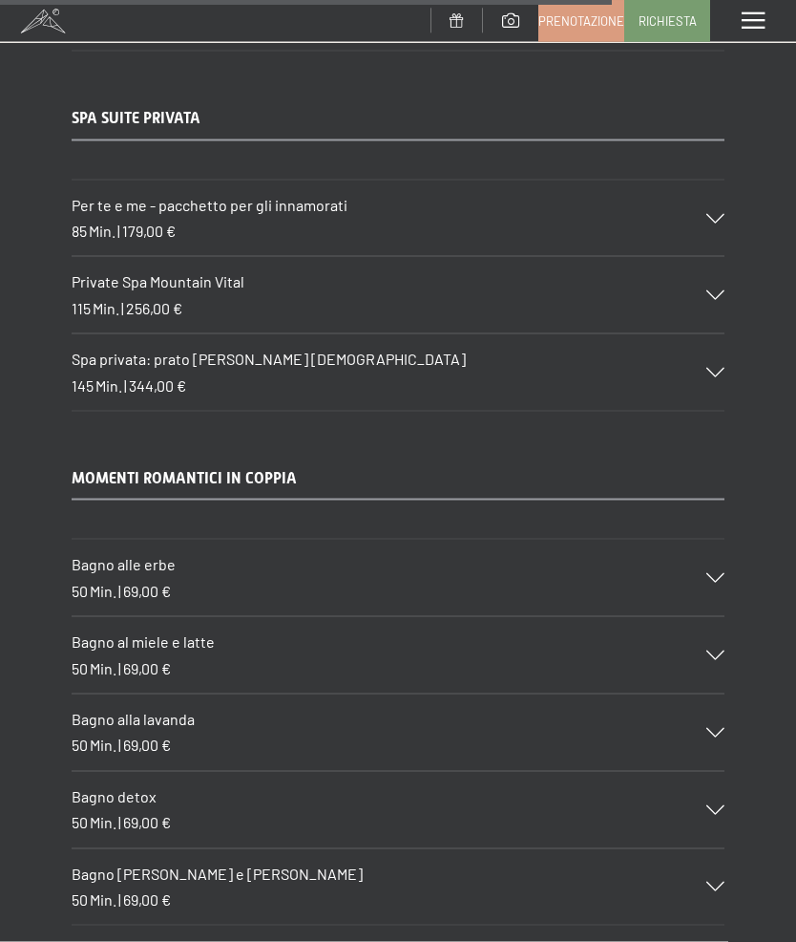
scroll to position [11449, 0]
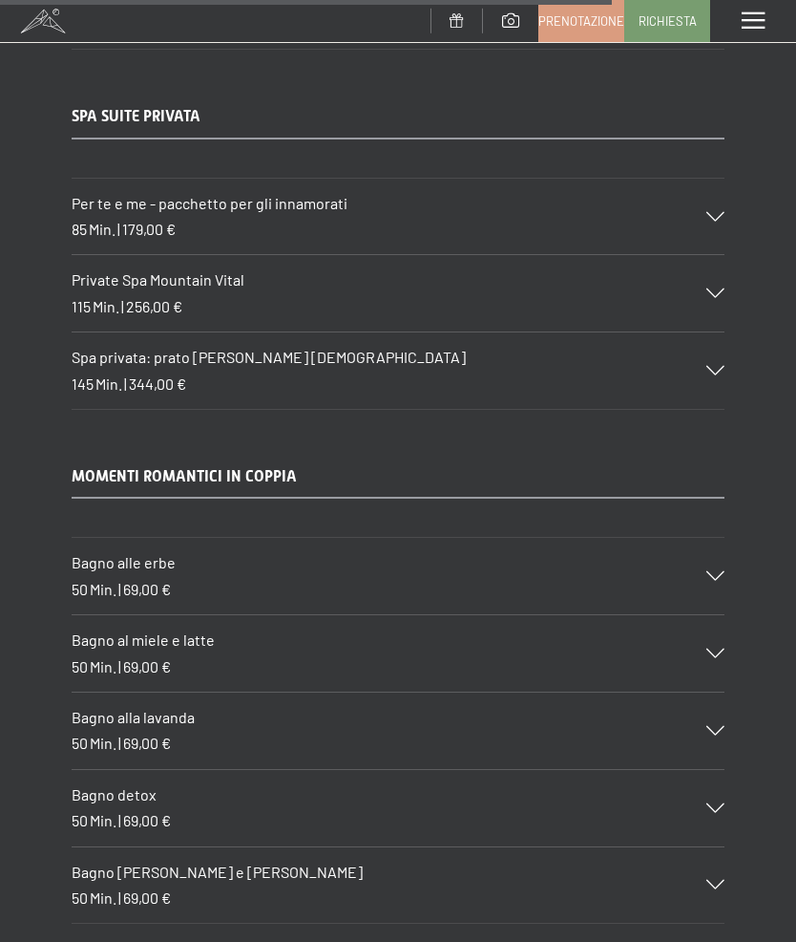
click at [725, 880] on icon at bounding box center [716, 885] width 18 height 10
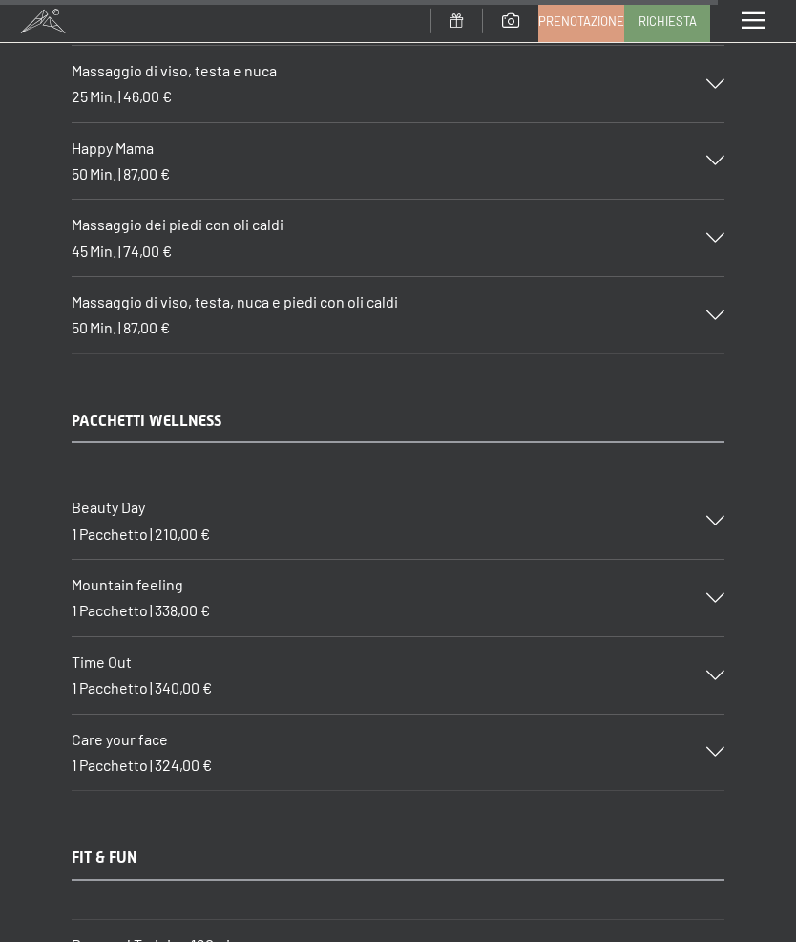
scroll to position [13415, 0]
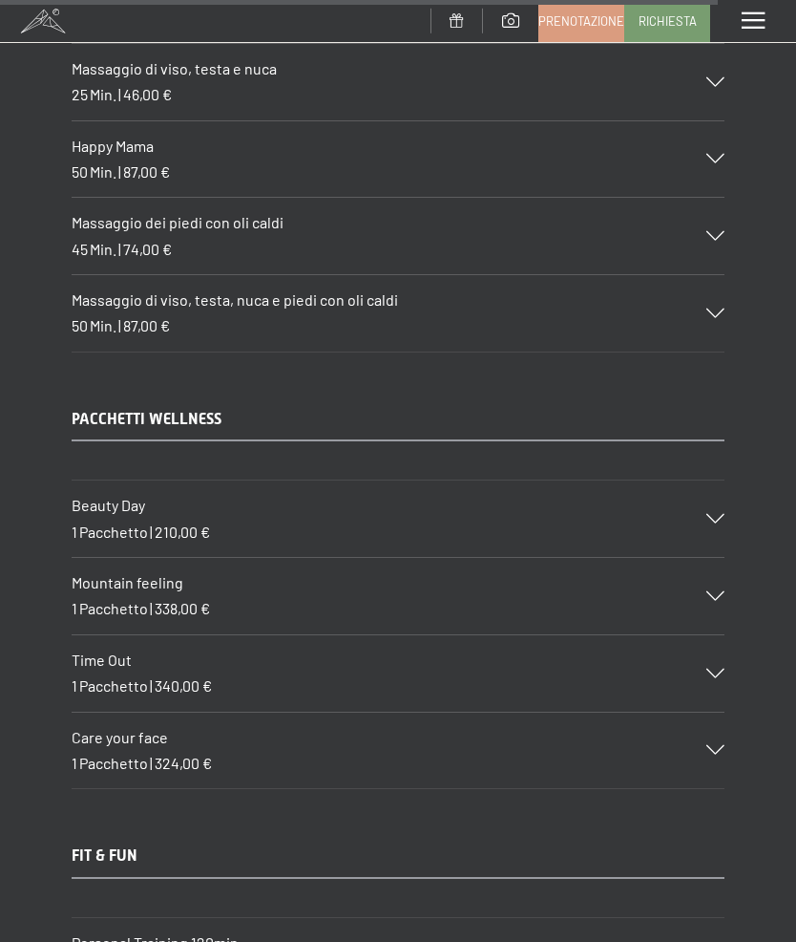
click at [711, 591] on icon at bounding box center [716, 596] width 18 height 10
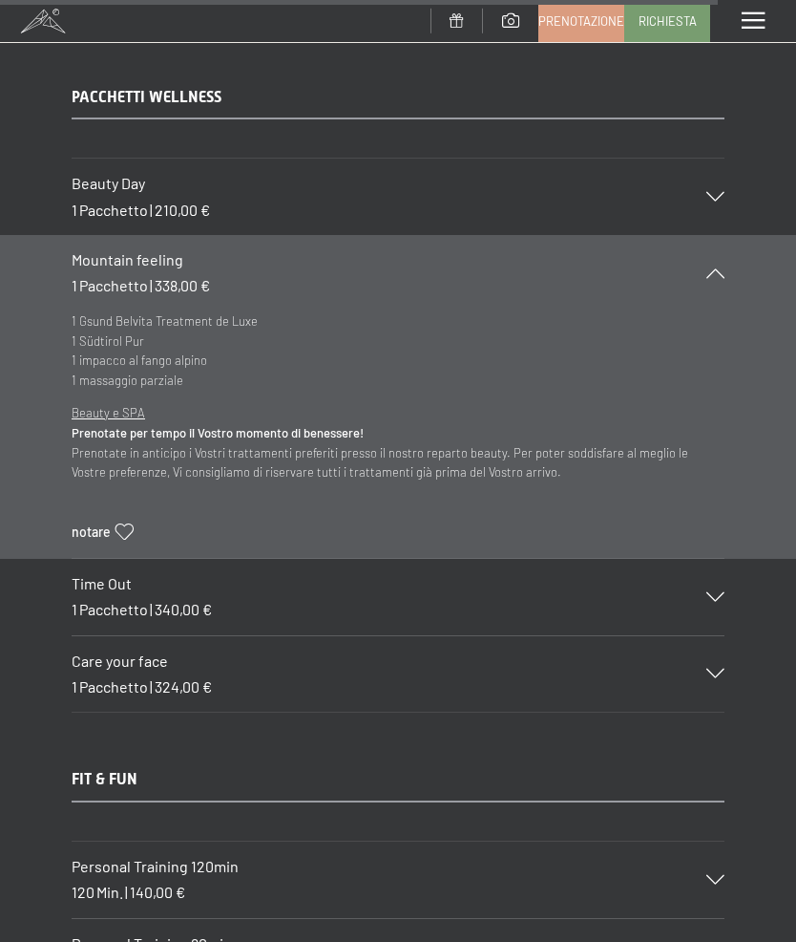
click at [715, 559] on div "Time Out 1 Pacchetto | 340,00 €" at bounding box center [398, 597] width 653 height 76
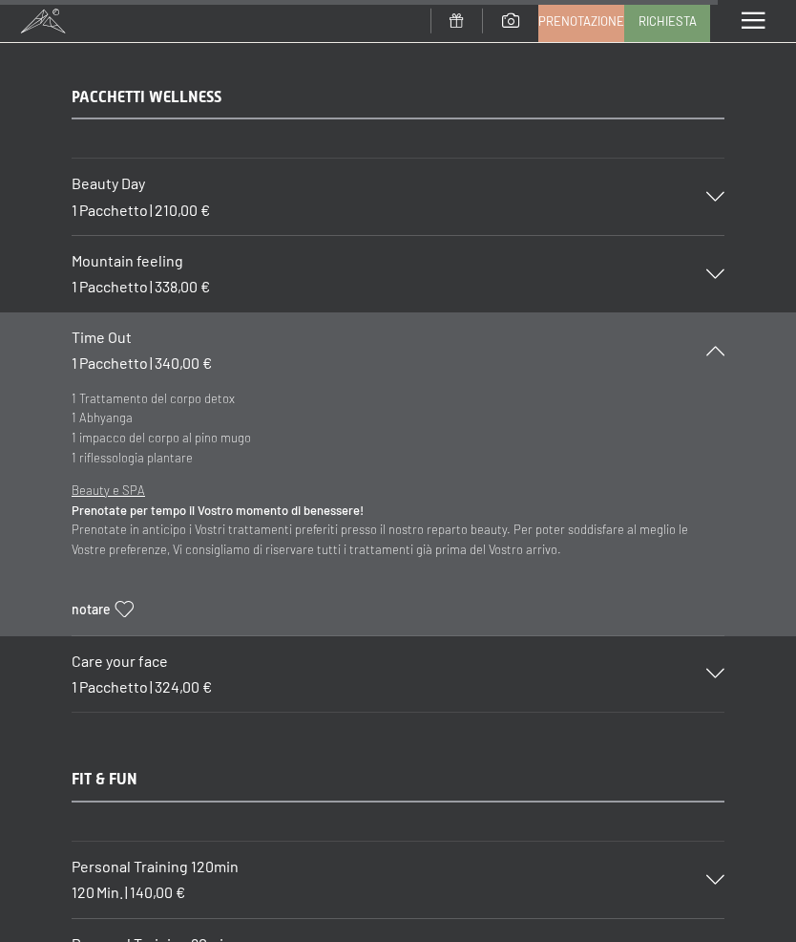
click at [717, 159] on div "Beauty Day 1 Pacchetto | 210,00 €" at bounding box center [398, 197] width 653 height 76
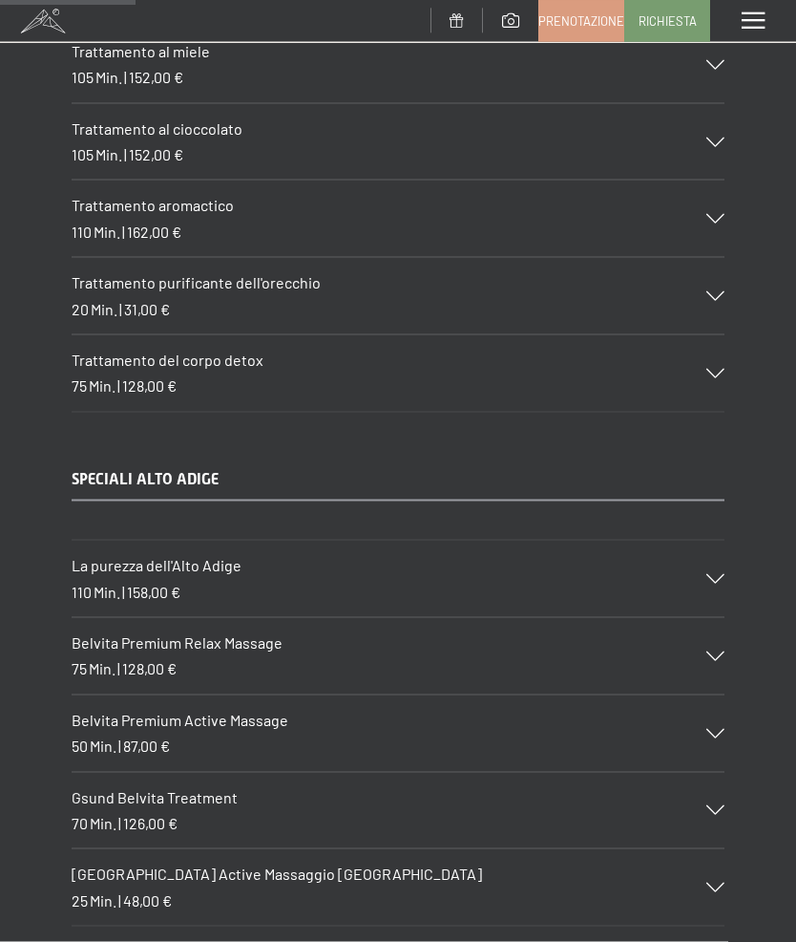
scroll to position [2521, 0]
